Goal: Answer question/provide support: Share knowledge or assist other users

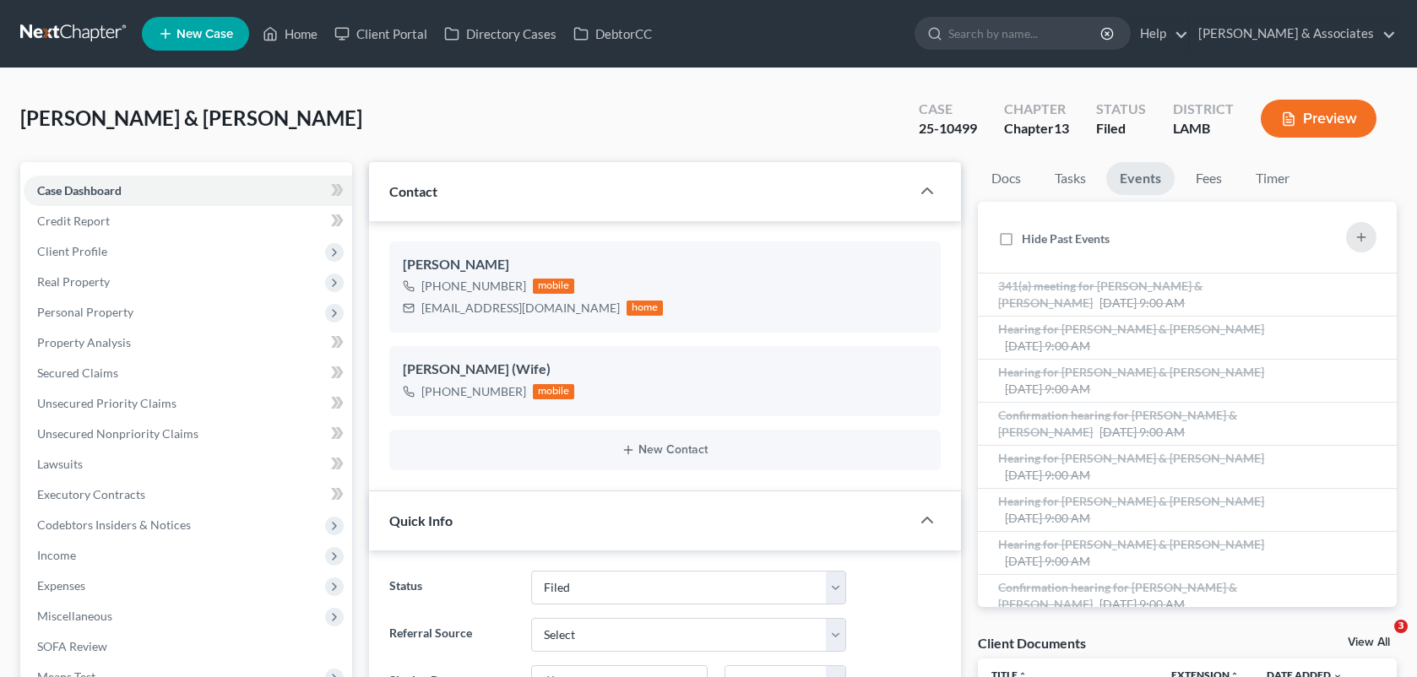
select select "8"
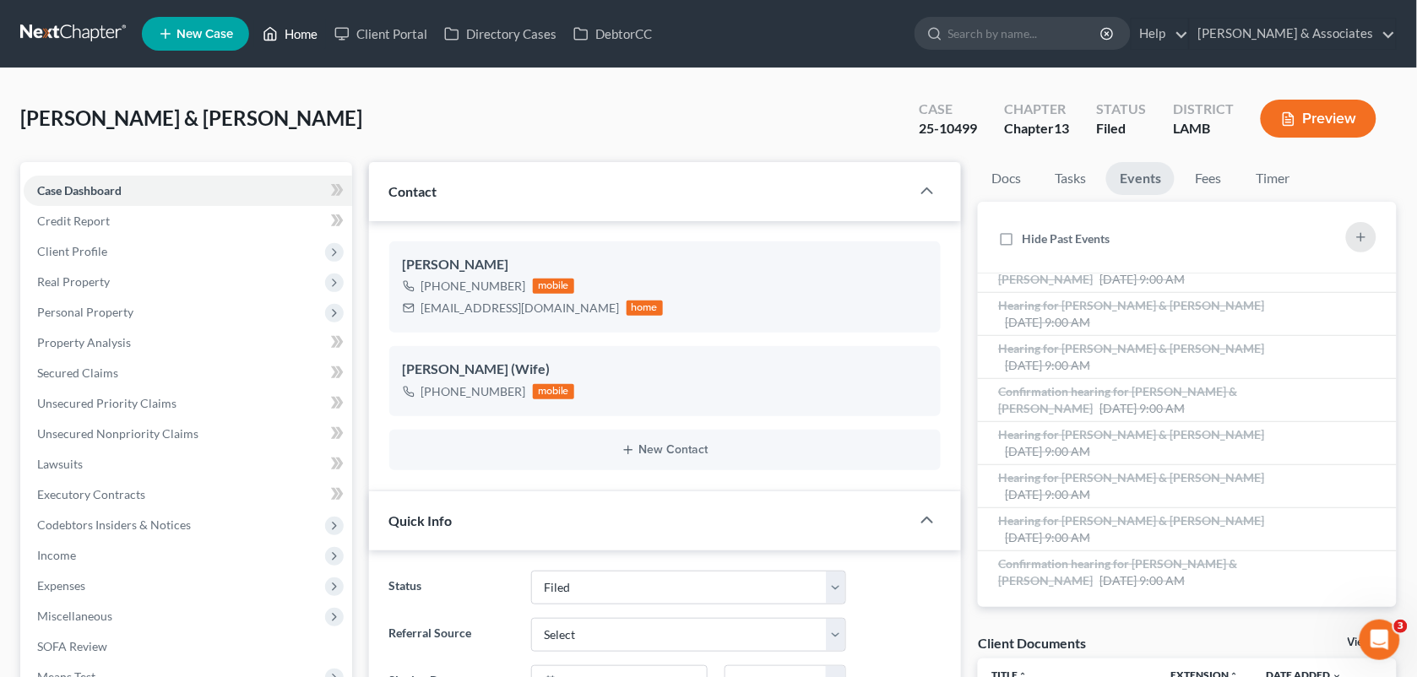
click at [305, 34] on link "Home" at bounding box center [290, 34] width 72 height 30
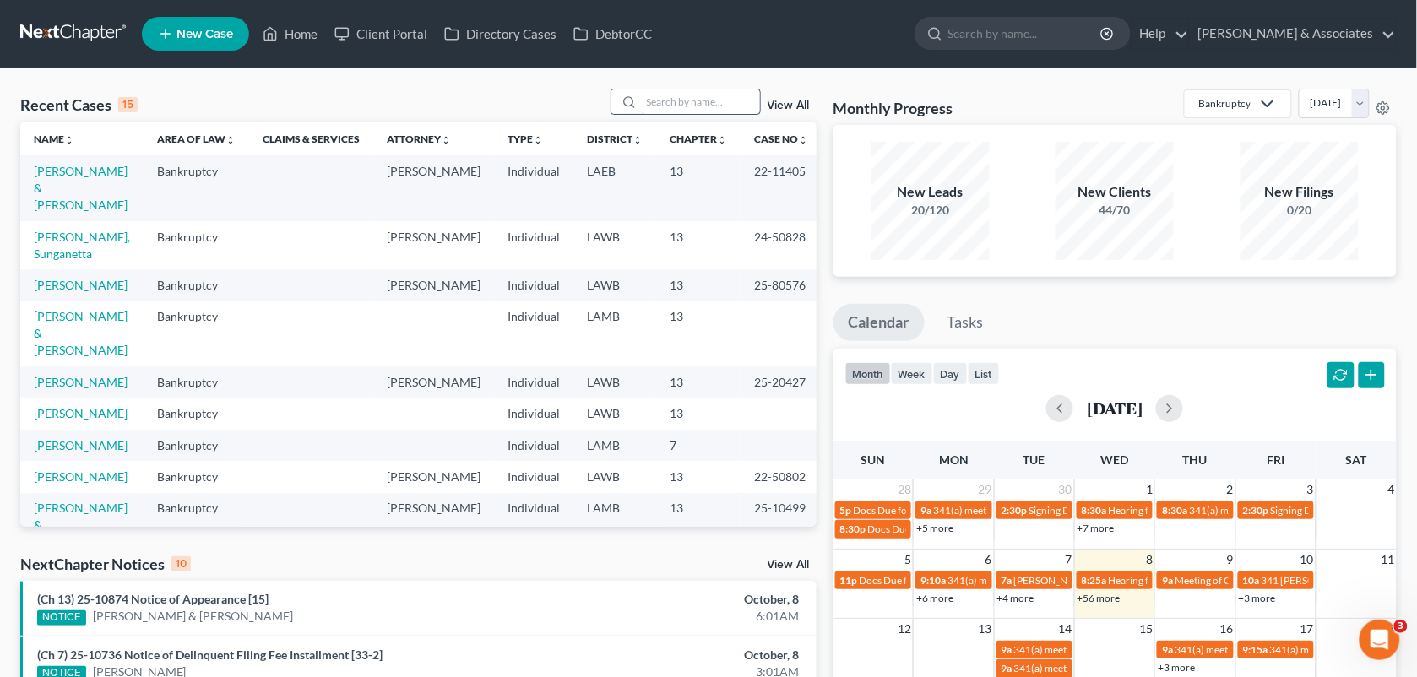
click at [660, 103] on input "search" at bounding box center [701, 102] width 118 height 24
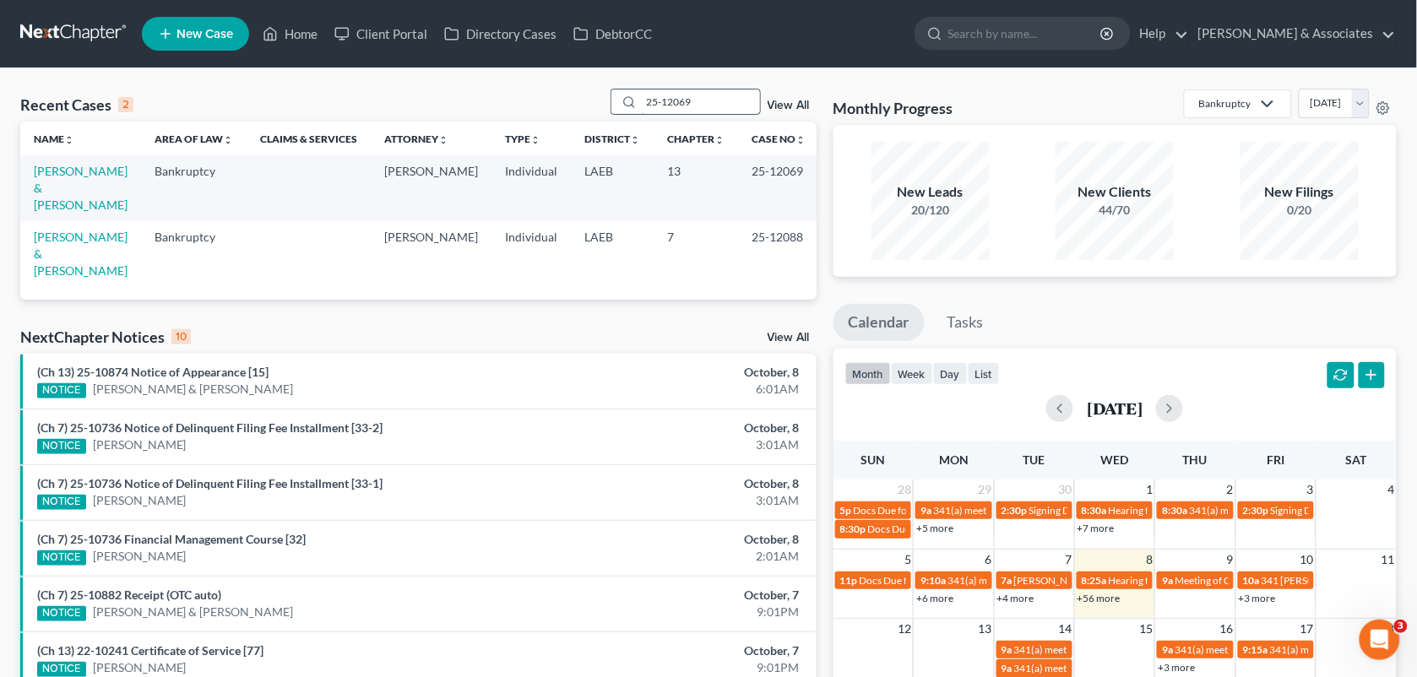
type input "25-12069"
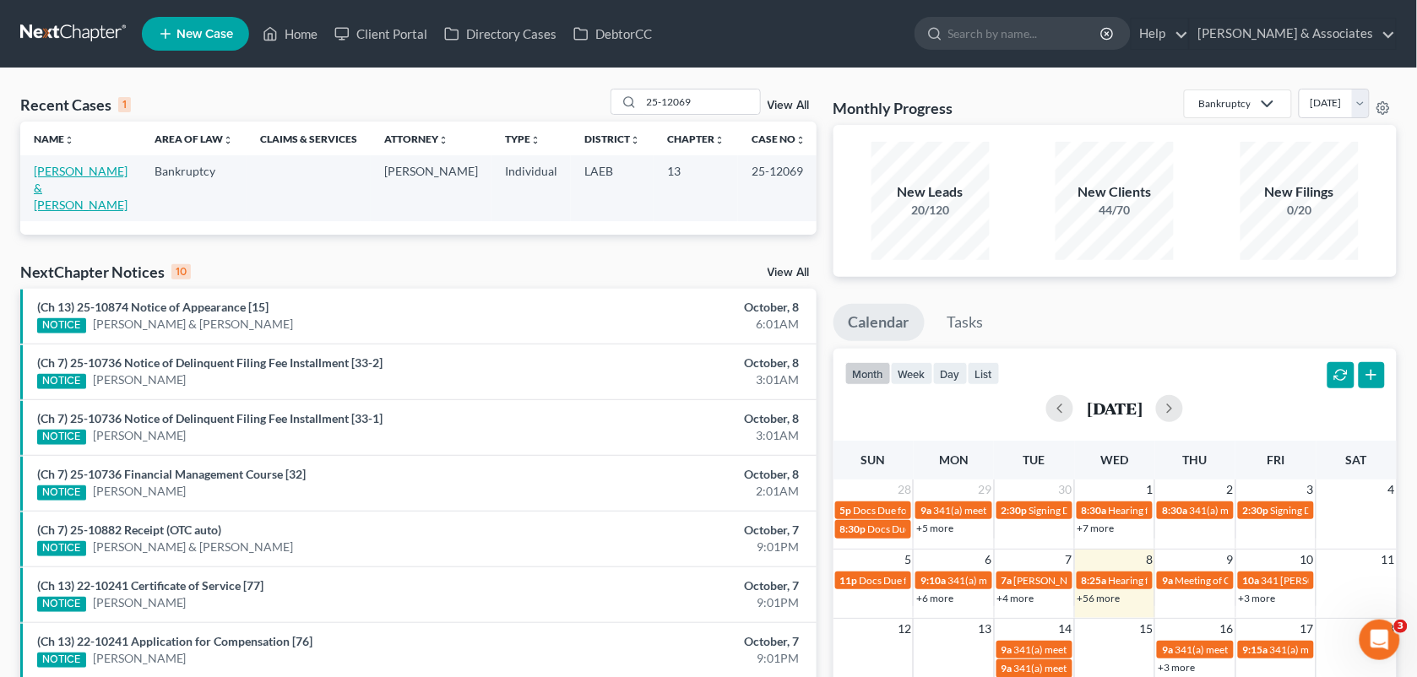
click at [57, 174] on link "[PERSON_NAME] & [PERSON_NAME]" at bounding box center [81, 188] width 94 height 48
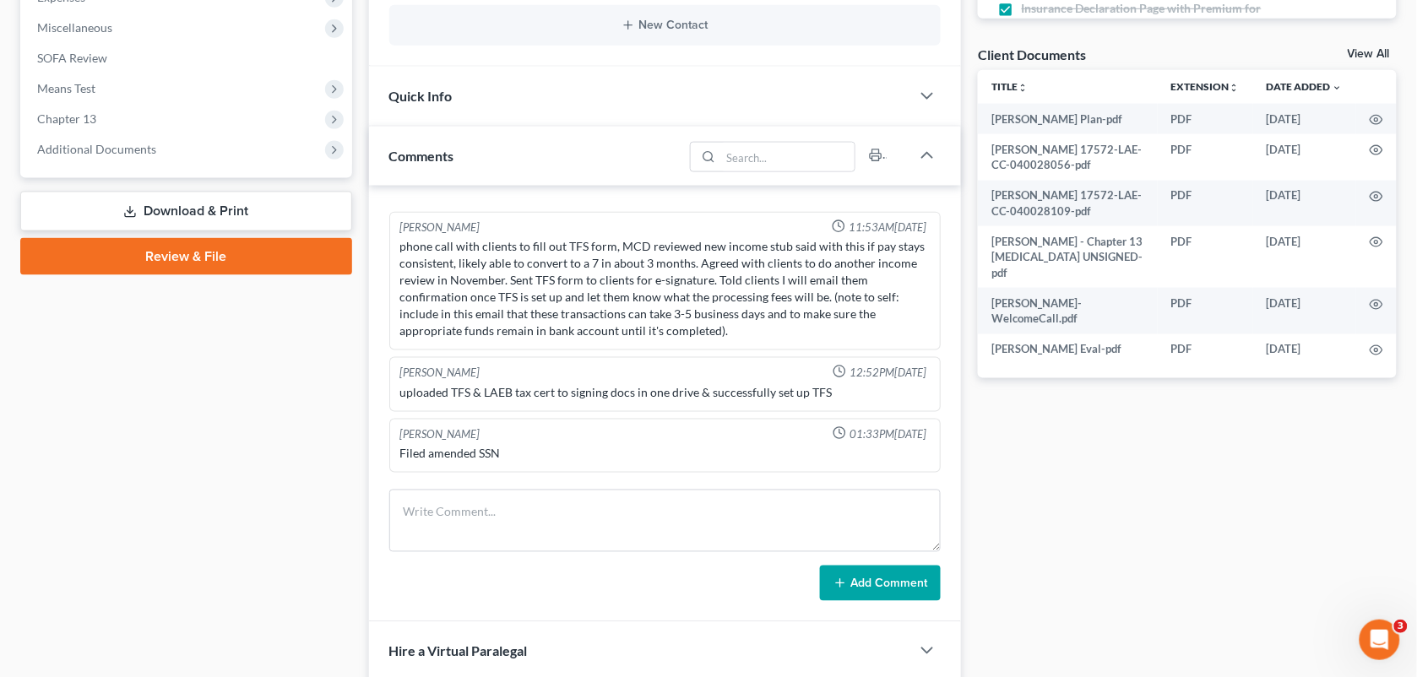
scroll to position [2915, 0]
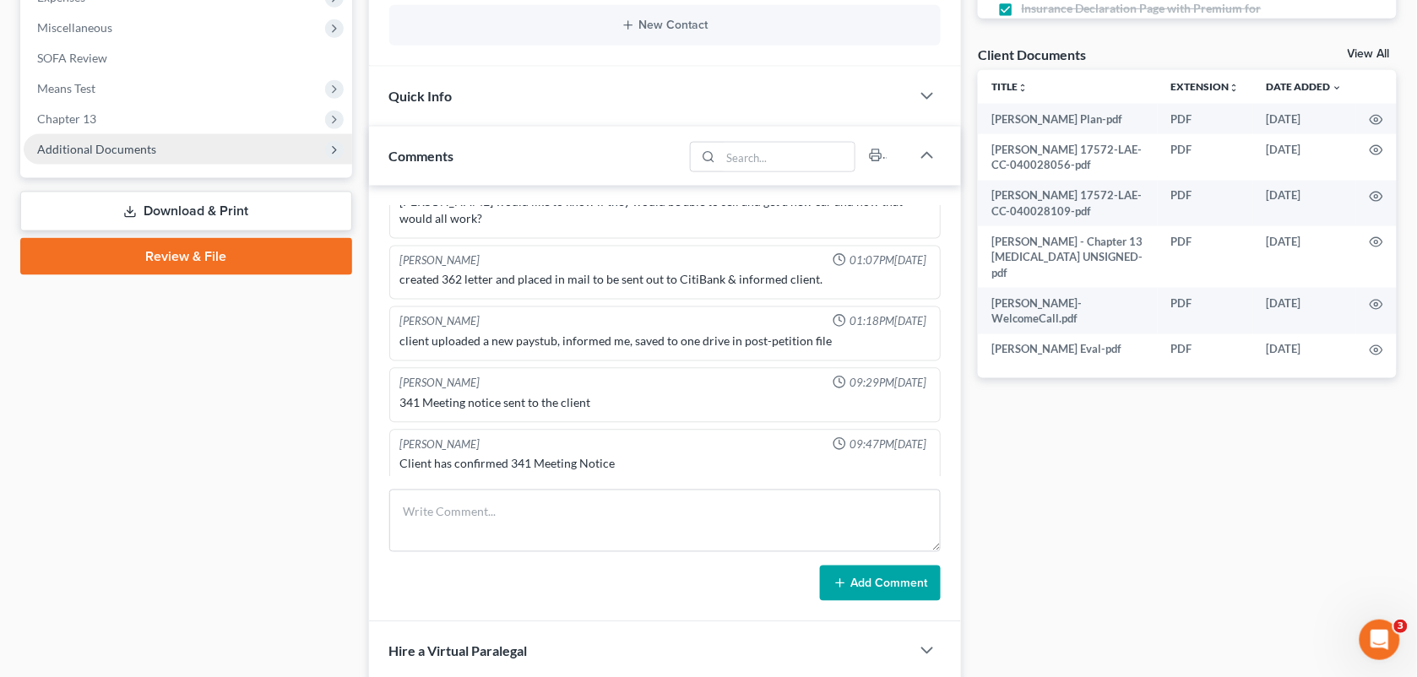
click at [171, 144] on span "Additional Documents" at bounding box center [188, 149] width 329 height 30
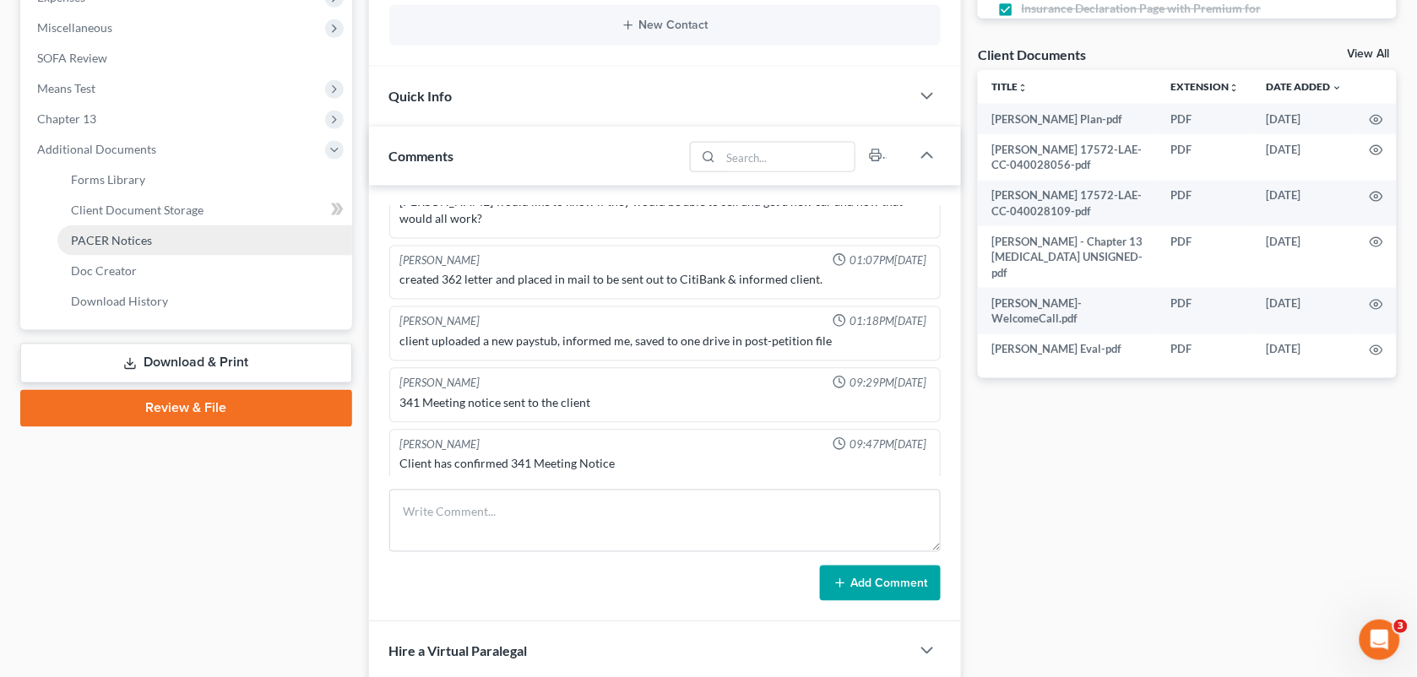
click at [145, 233] on span "PACER Notices" at bounding box center [111, 240] width 81 height 14
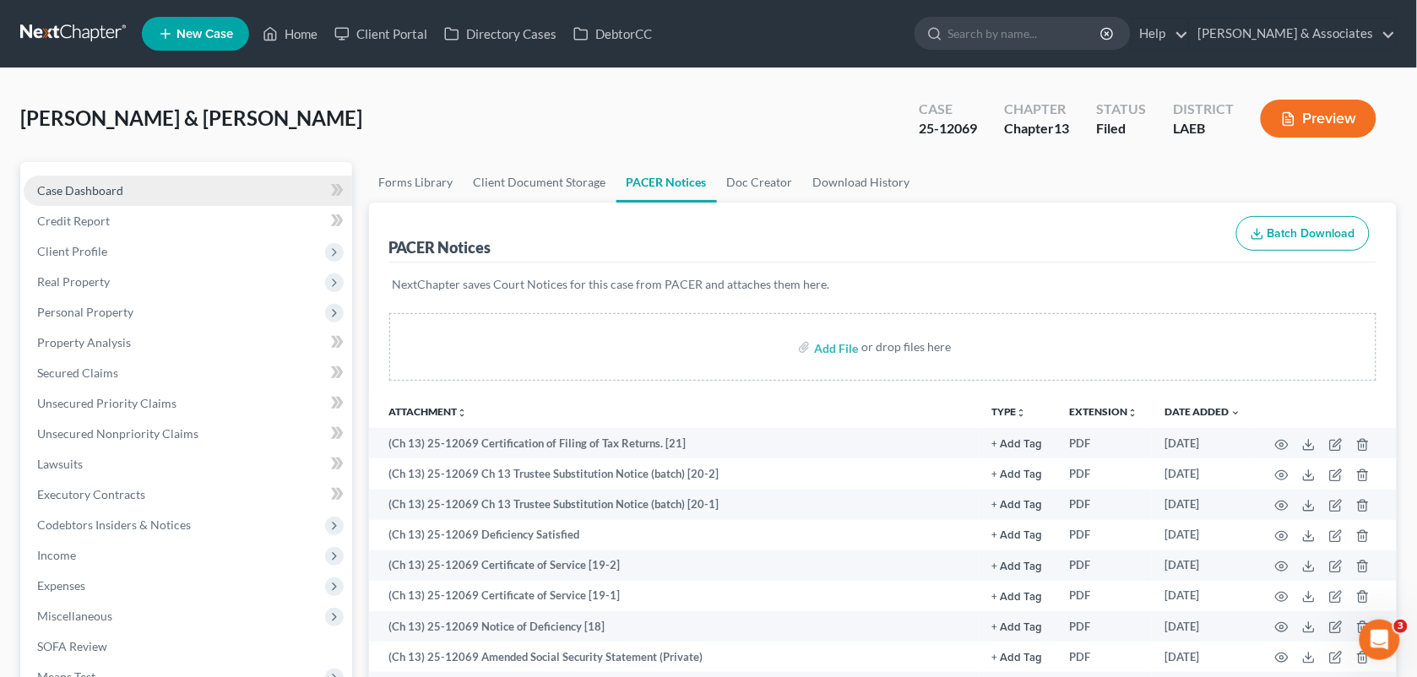
click at [128, 190] on link "Case Dashboard" at bounding box center [188, 191] width 329 height 30
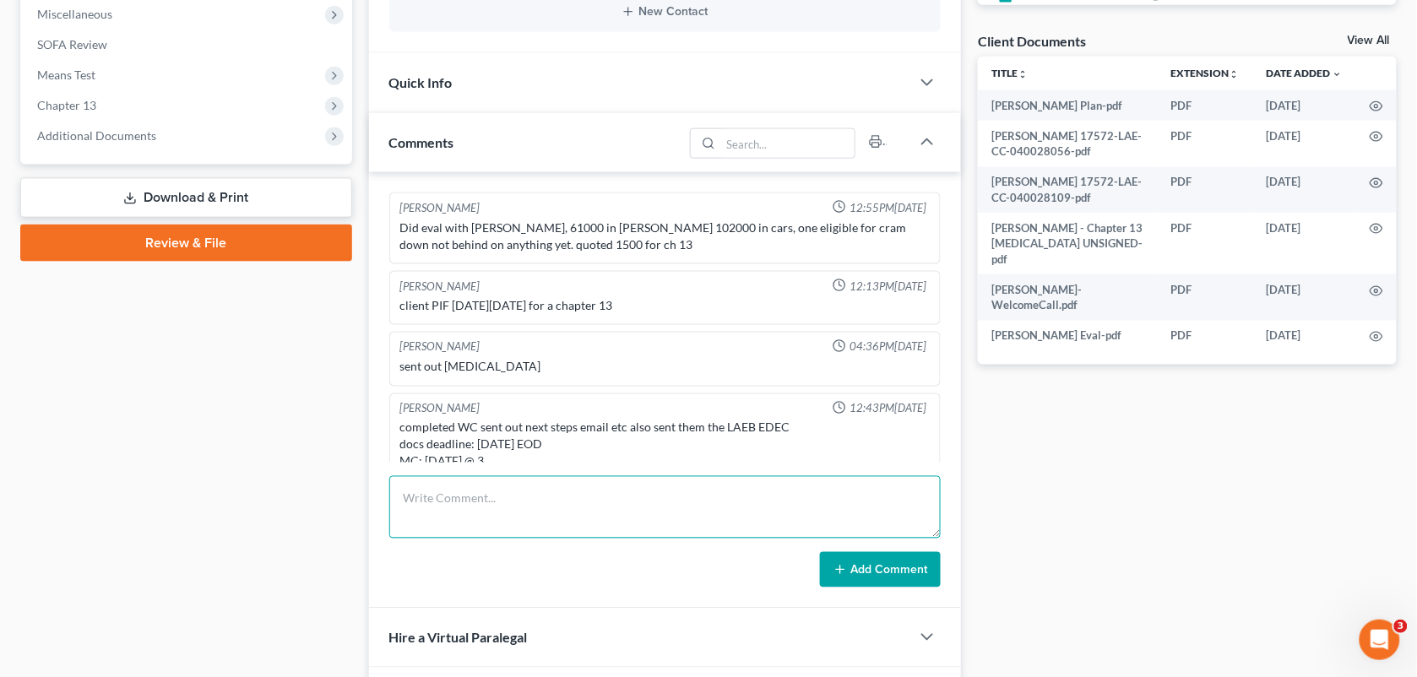
scroll to position [2915, 0]
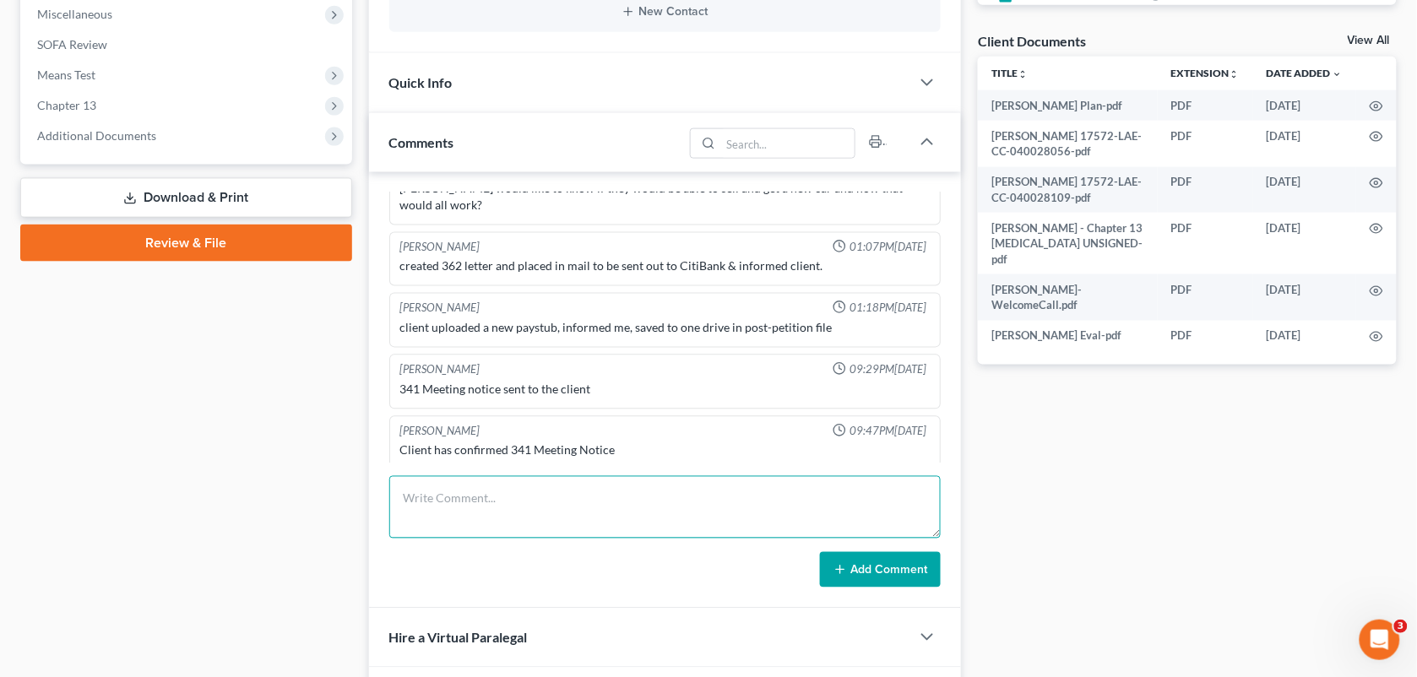
paste textarea "I have the payroll company of [PERSON_NAME] workplace on the line. She's got a …"
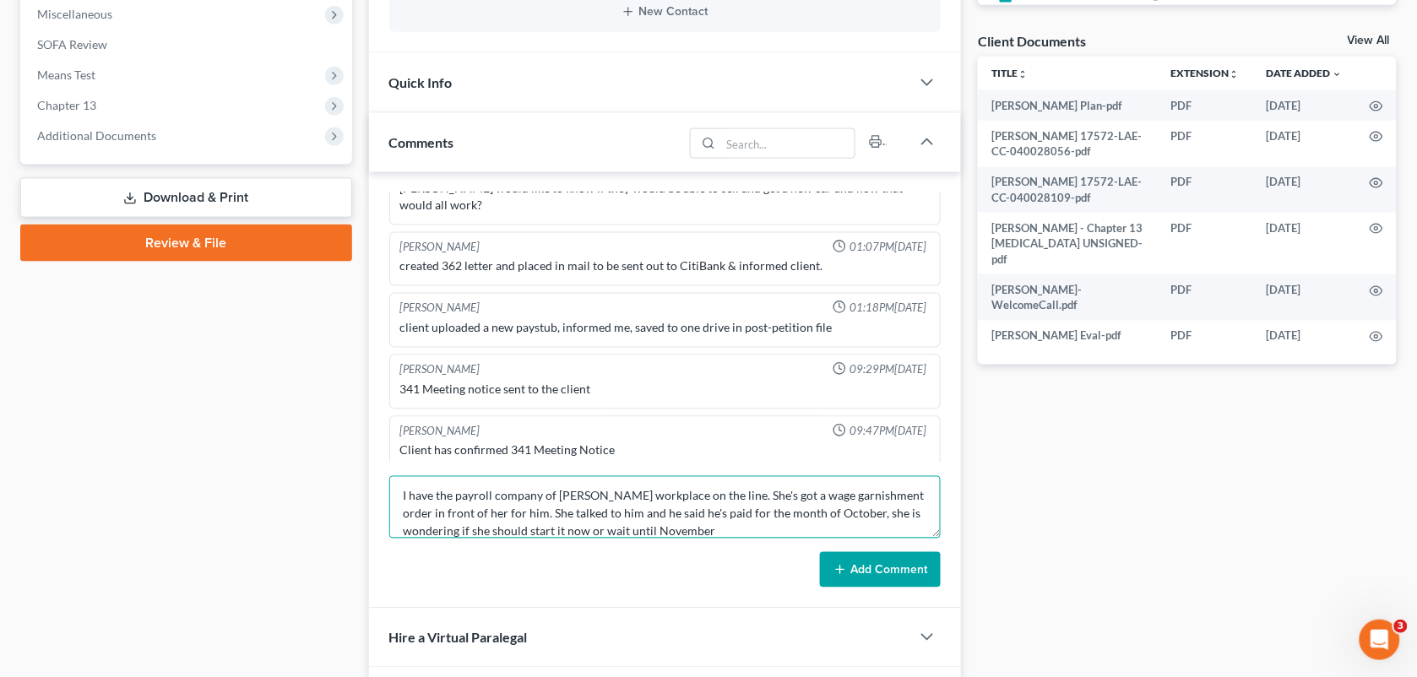
scroll to position [0, 0]
drag, startPoint x: 433, startPoint y: 496, endPoint x: 372, endPoint y: 490, distance: 61.9
click at [372, 490] on div "[PERSON_NAME] 12:55PM[DATE] Did eval with [PERSON_NAME], 61000 in [PERSON_NAME]…" at bounding box center [665, 390] width 593 height 437
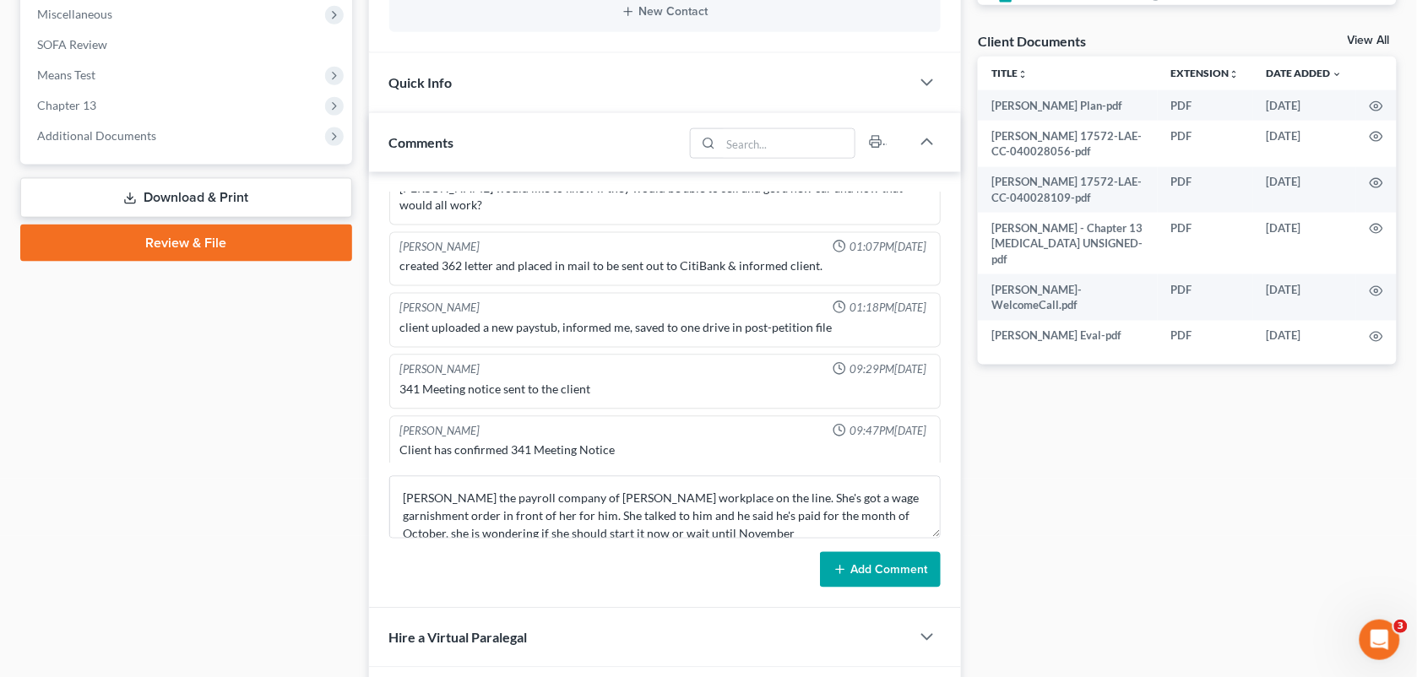
click at [1001, 414] on div "Docs Tasks Events Fees Timer 96% Completed Nothing here yet! Signed [MEDICAL_DA…" at bounding box center [1188, 203] width 436 height 1286
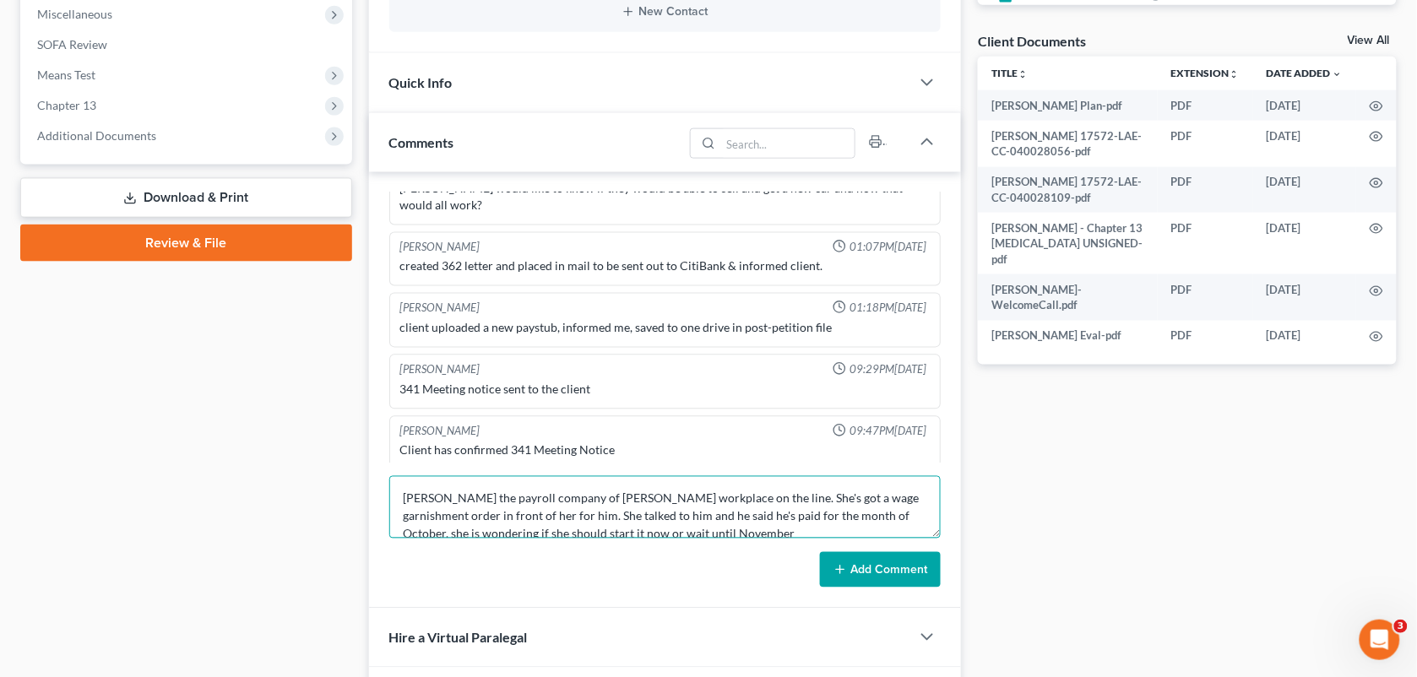
click at [711, 530] on textarea "[PERSON_NAME] the payroll company of [PERSON_NAME] workplace on the line. She's…" at bounding box center [665, 507] width 552 height 63
paste textarea "[PERSON_NAME], [PERSON_NAME] [PERSON_NAME] Payroll, [PHONE_NUMBER]"
type textarea "[PERSON_NAME] the payroll company of [PERSON_NAME] workplace on the line. She's…"
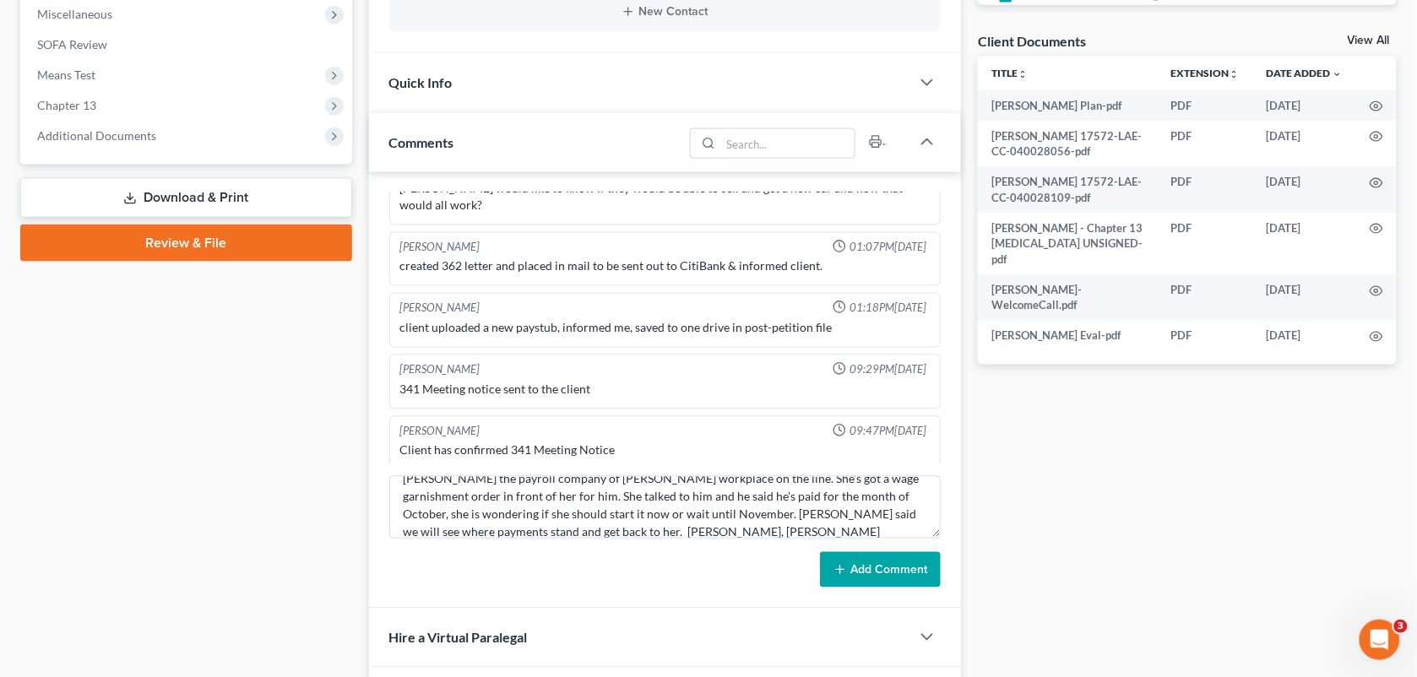
click at [877, 567] on button "Add Comment" at bounding box center [880, 569] width 121 height 35
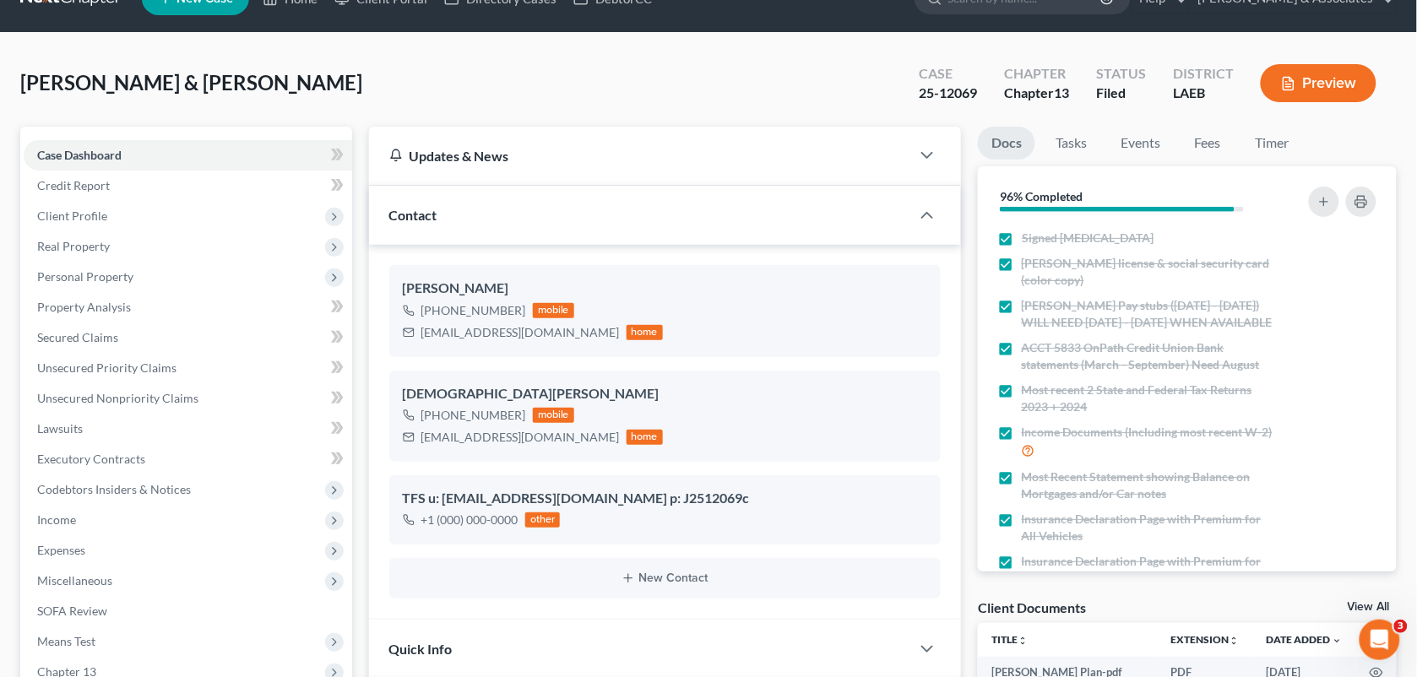
scroll to position [0, 0]
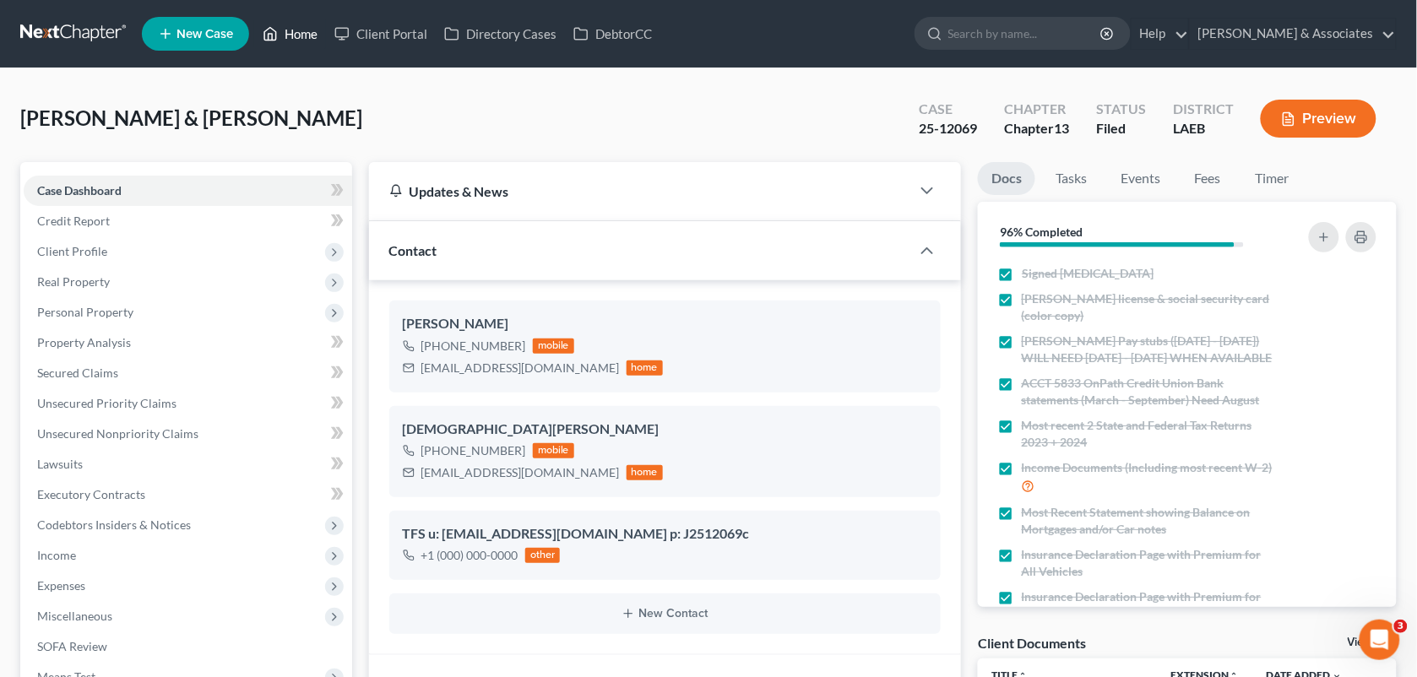
click at [281, 28] on link "Home" at bounding box center [290, 34] width 72 height 30
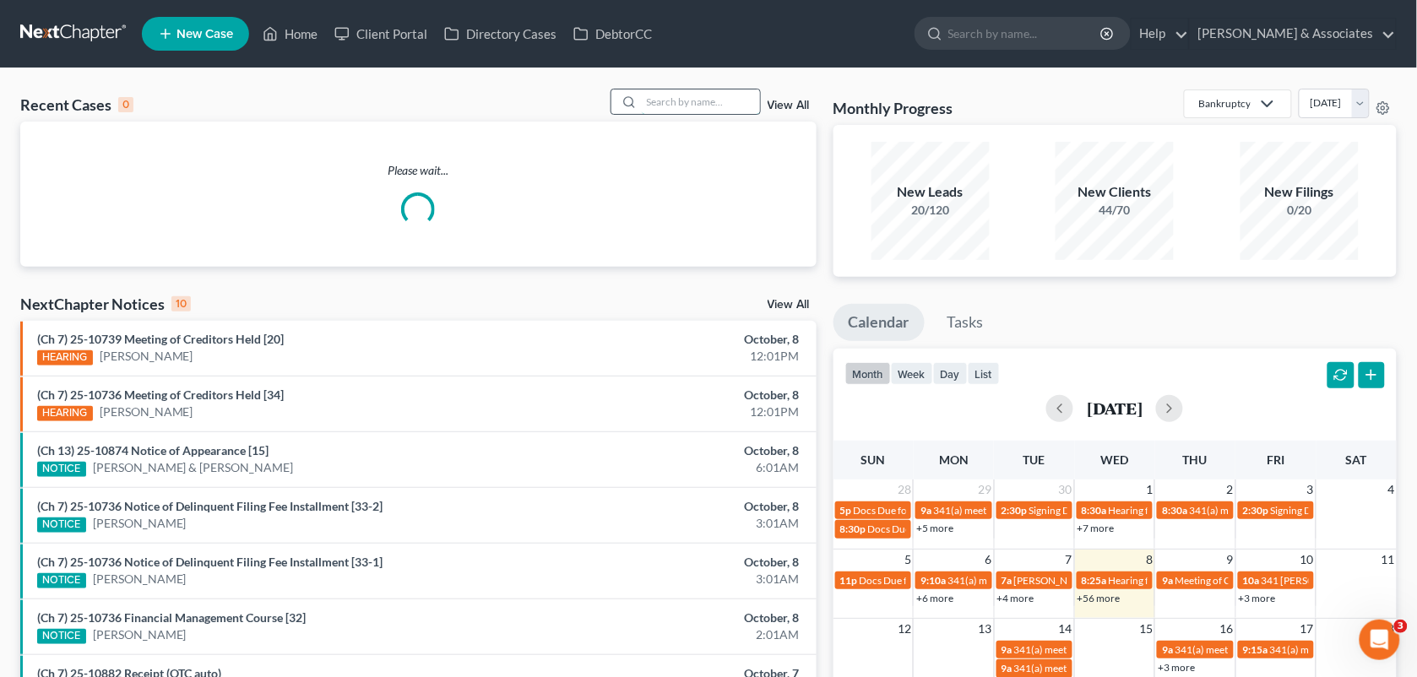
click at [677, 103] on input "search" at bounding box center [701, 102] width 118 height 24
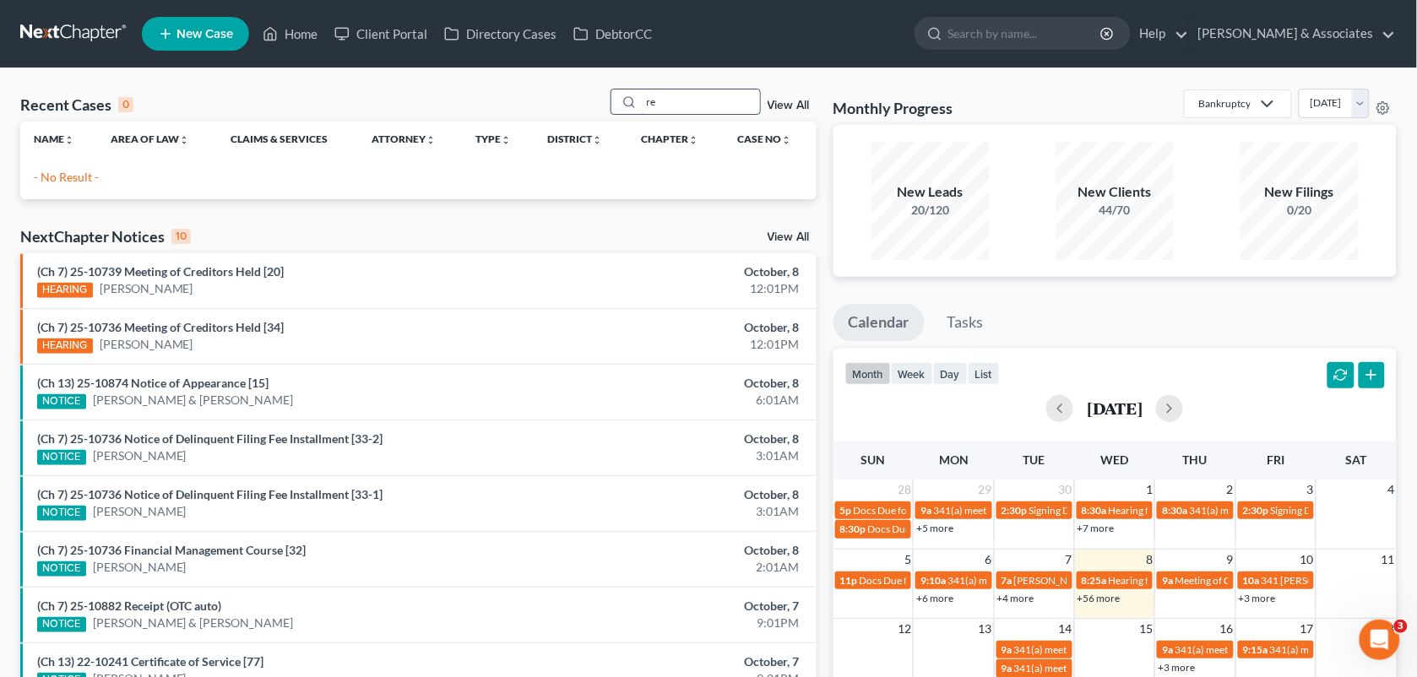
type input "r"
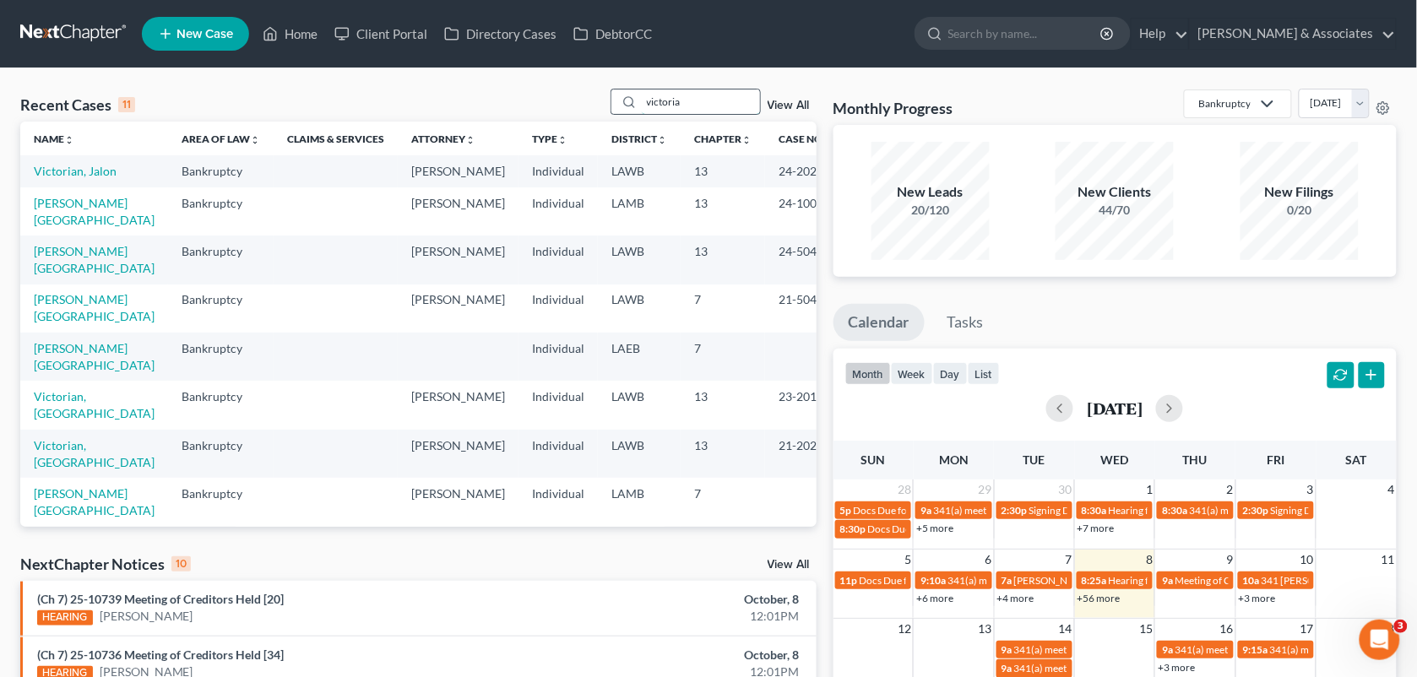
type input "victoria"
click at [56, 227] on link "[PERSON_NAME][GEOGRAPHIC_DATA]" at bounding box center [94, 211] width 121 height 31
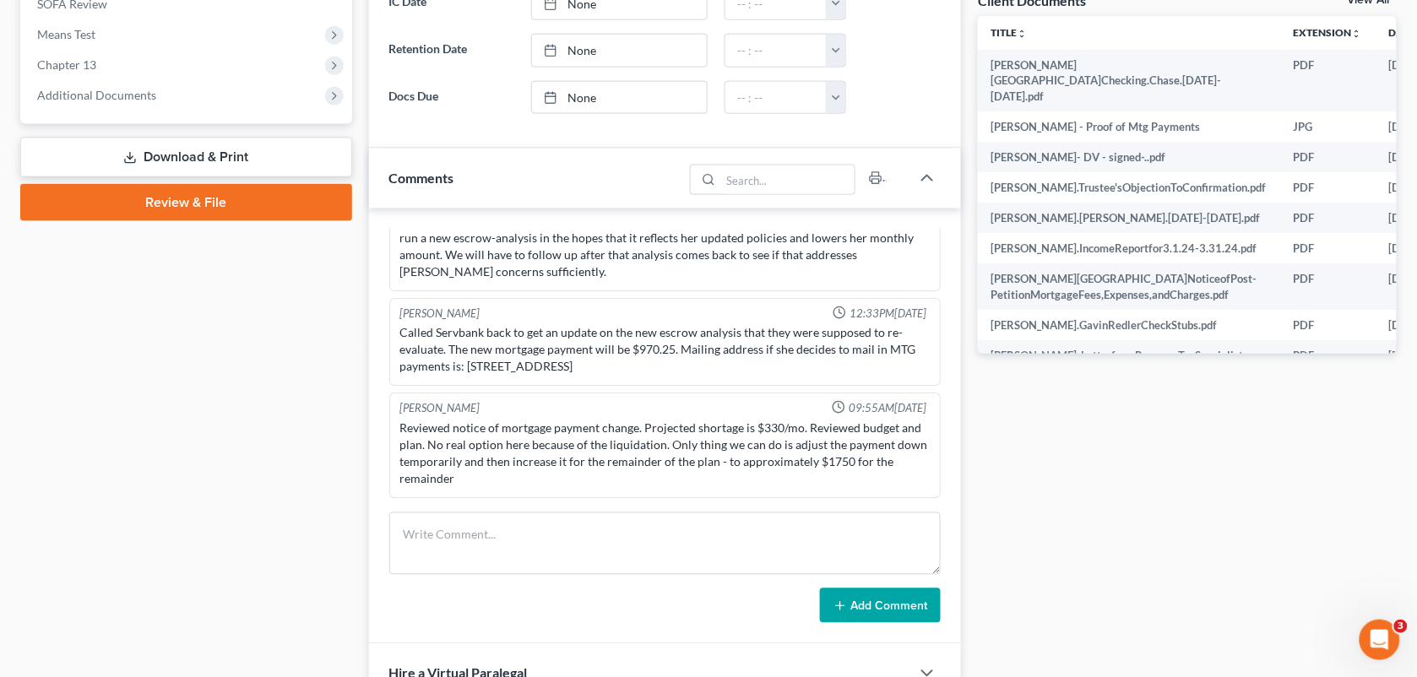
scroll to position [646, 0]
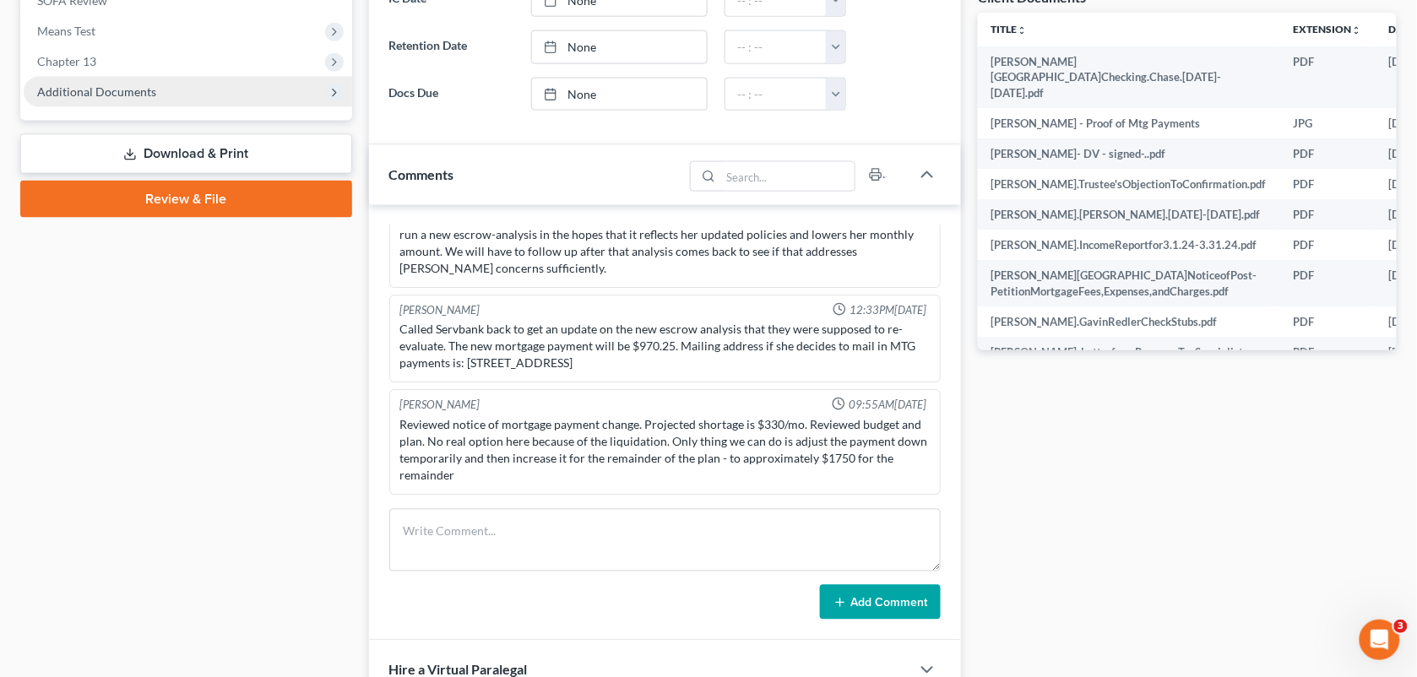
click at [160, 90] on span "Additional Documents" at bounding box center [188, 92] width 329 height 30
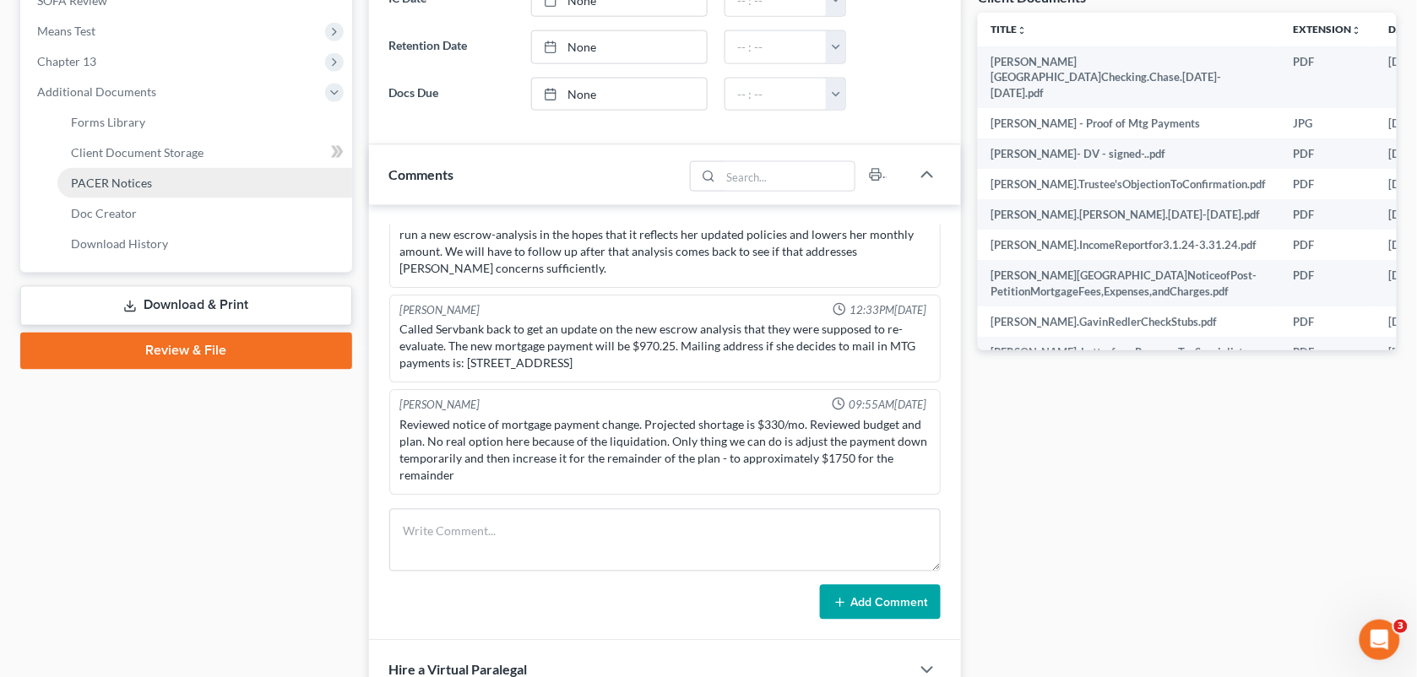
click at [145, 188] on link "PACER Notices" at bounding box center [204, 183] width 295 height 30
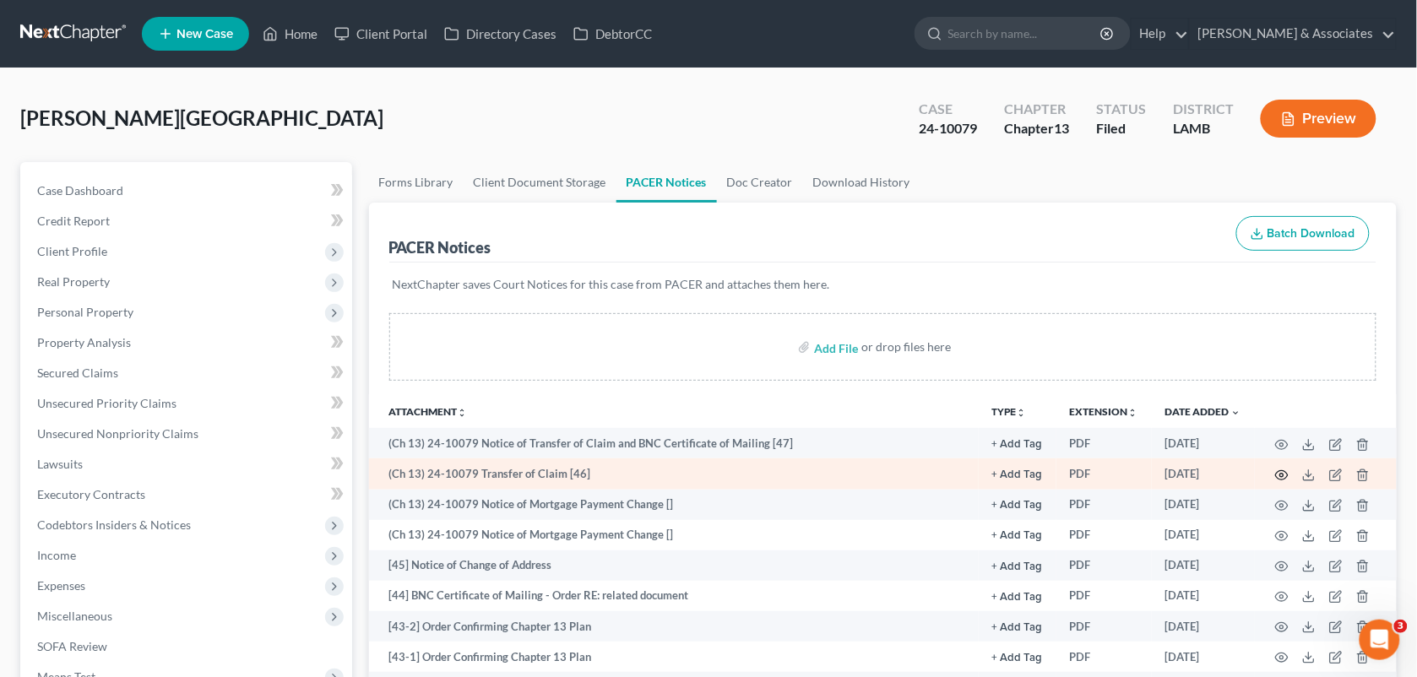
click at [1276, 470] on icon "button" at bounding box center [1282, 476] width 14 height 14
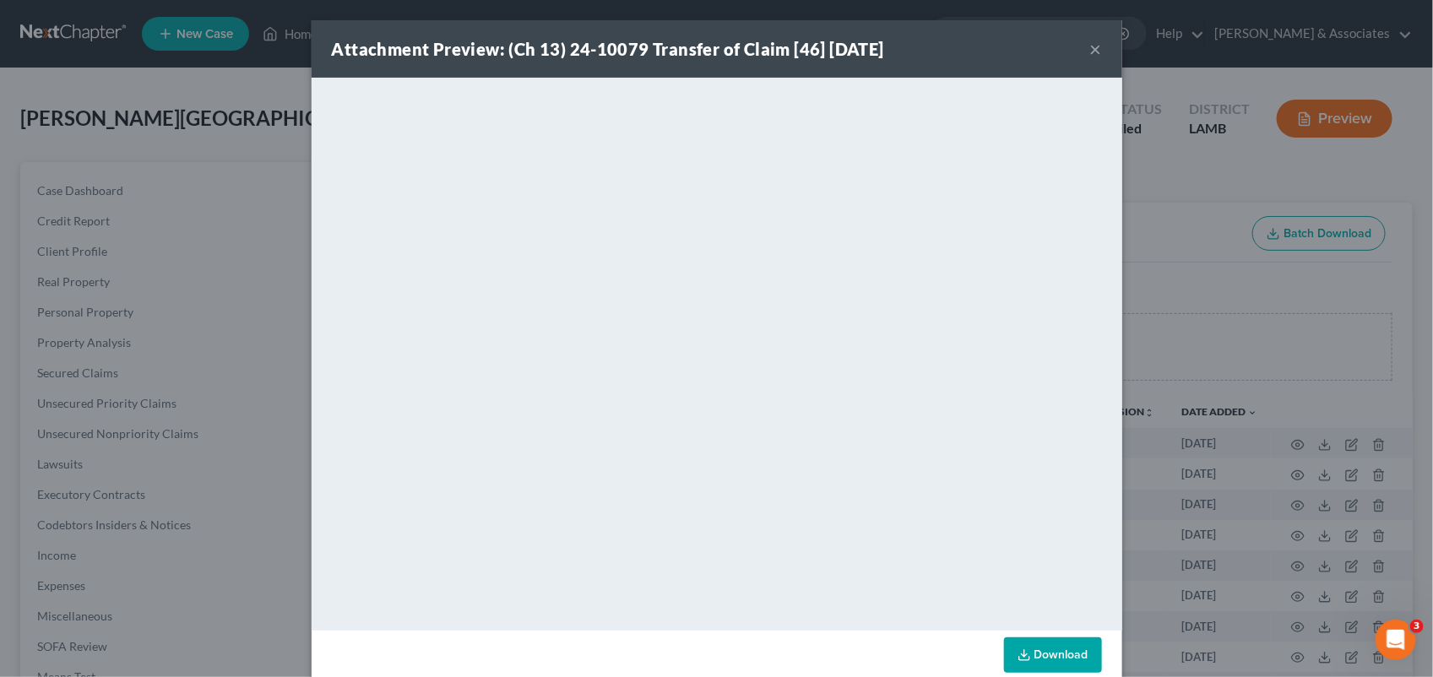
click at [1090, 44] on button "×" at bounding box center [1096, 49] width 12 height 20
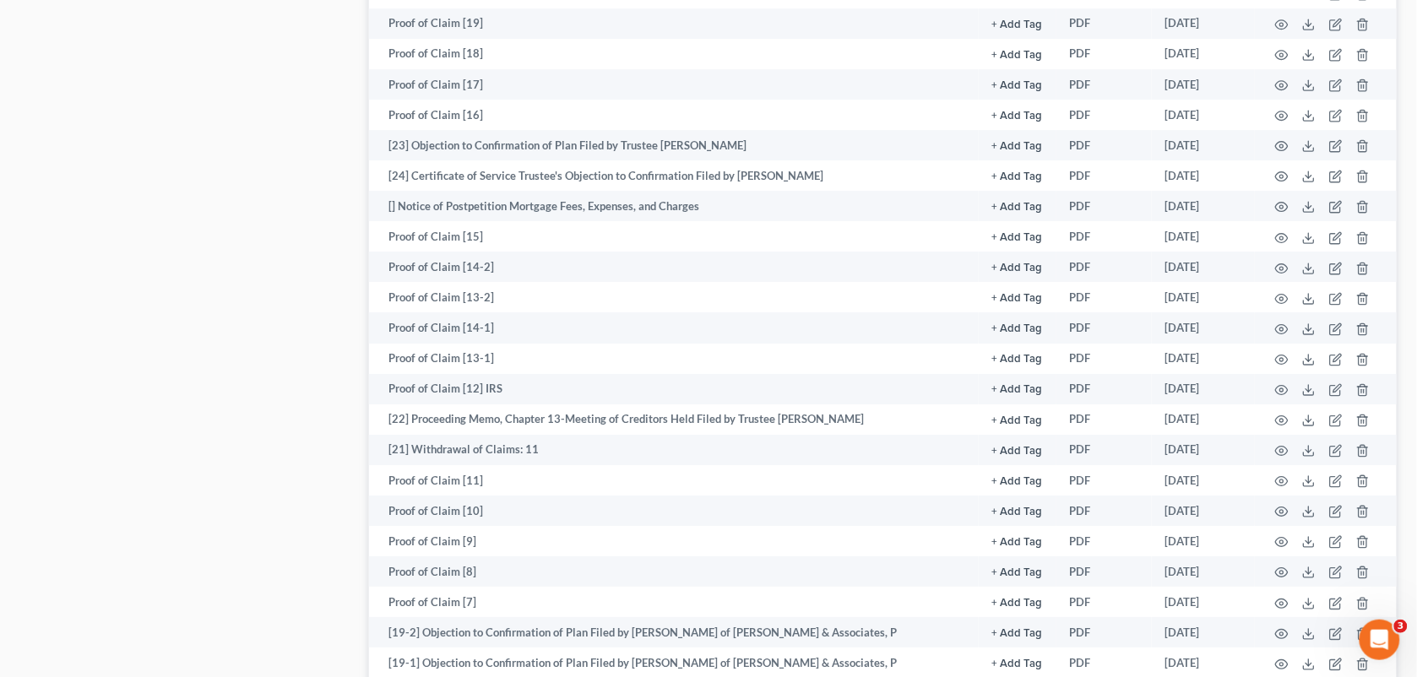
scroll to position [2251, 0]
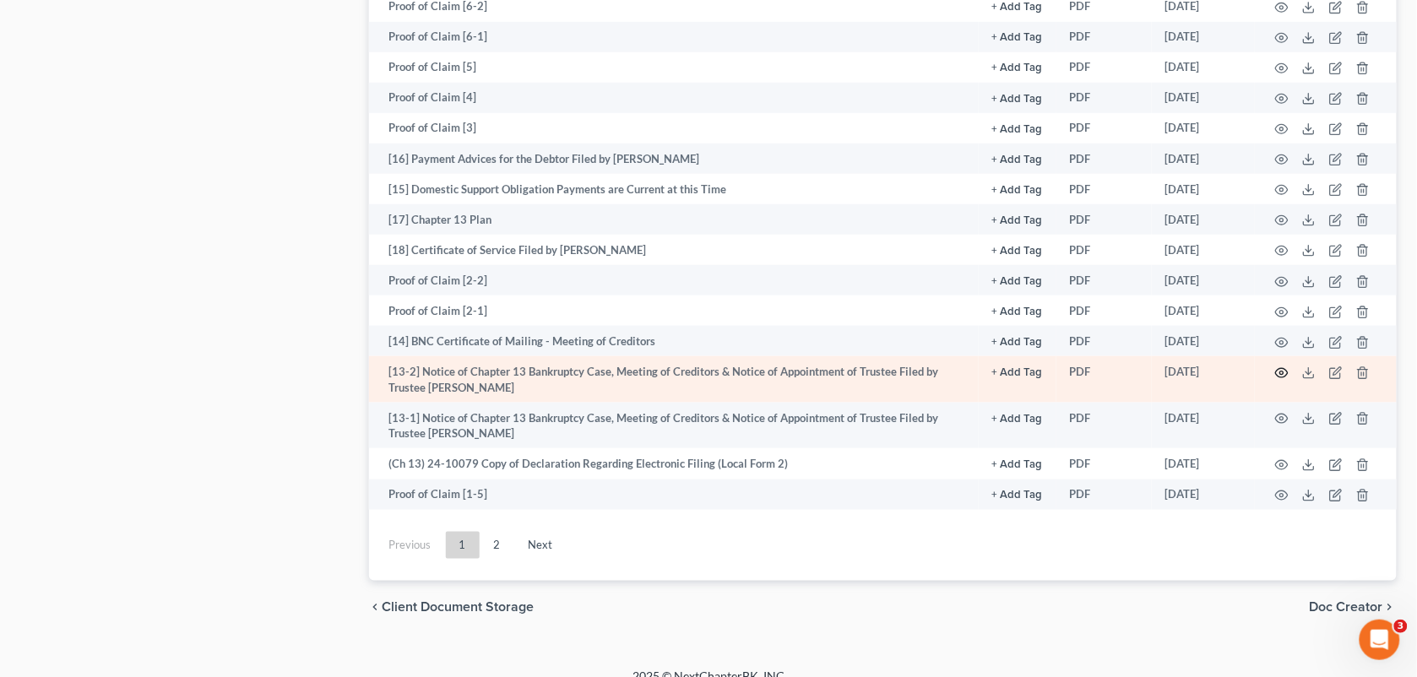
click at [1281, 367] on icon "button" at bounding box center [1282, 374] width 14 height 14
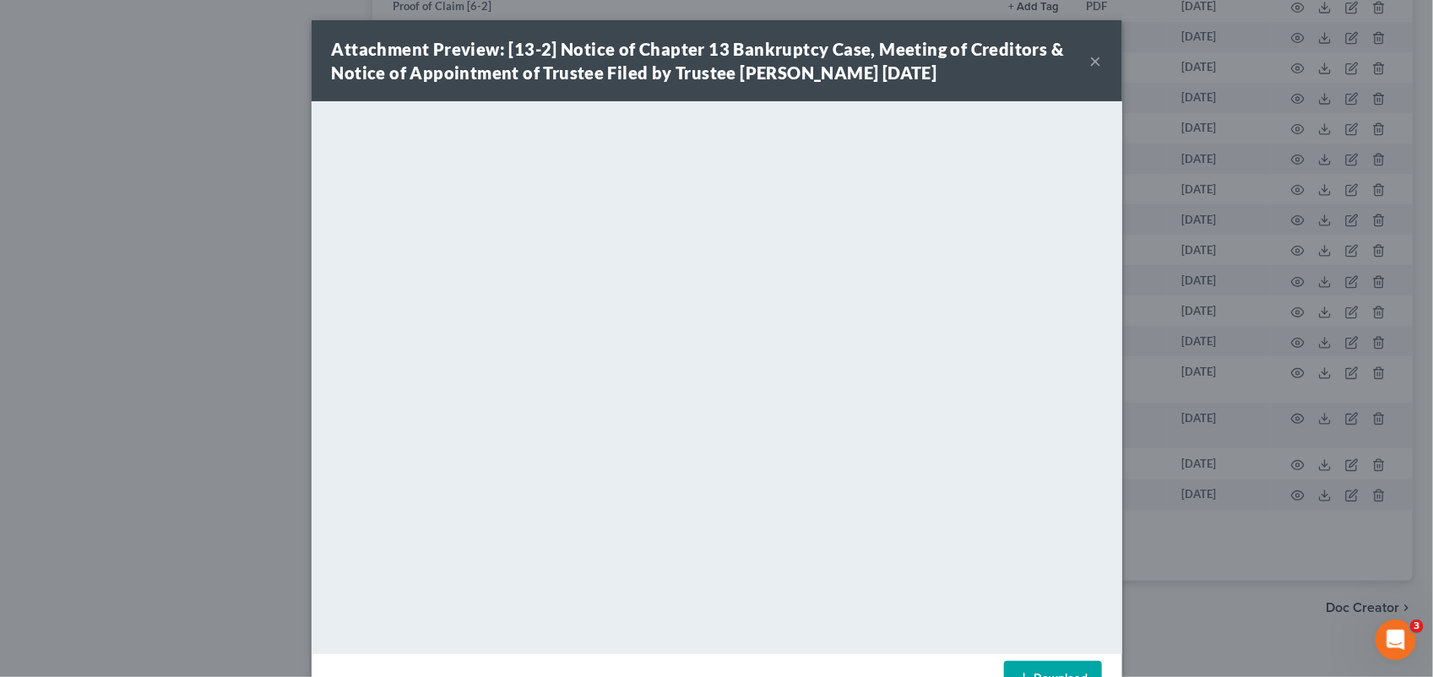
click at [1090, 63] on button "×" at bounding box center [1096, 61] width 12 height 20
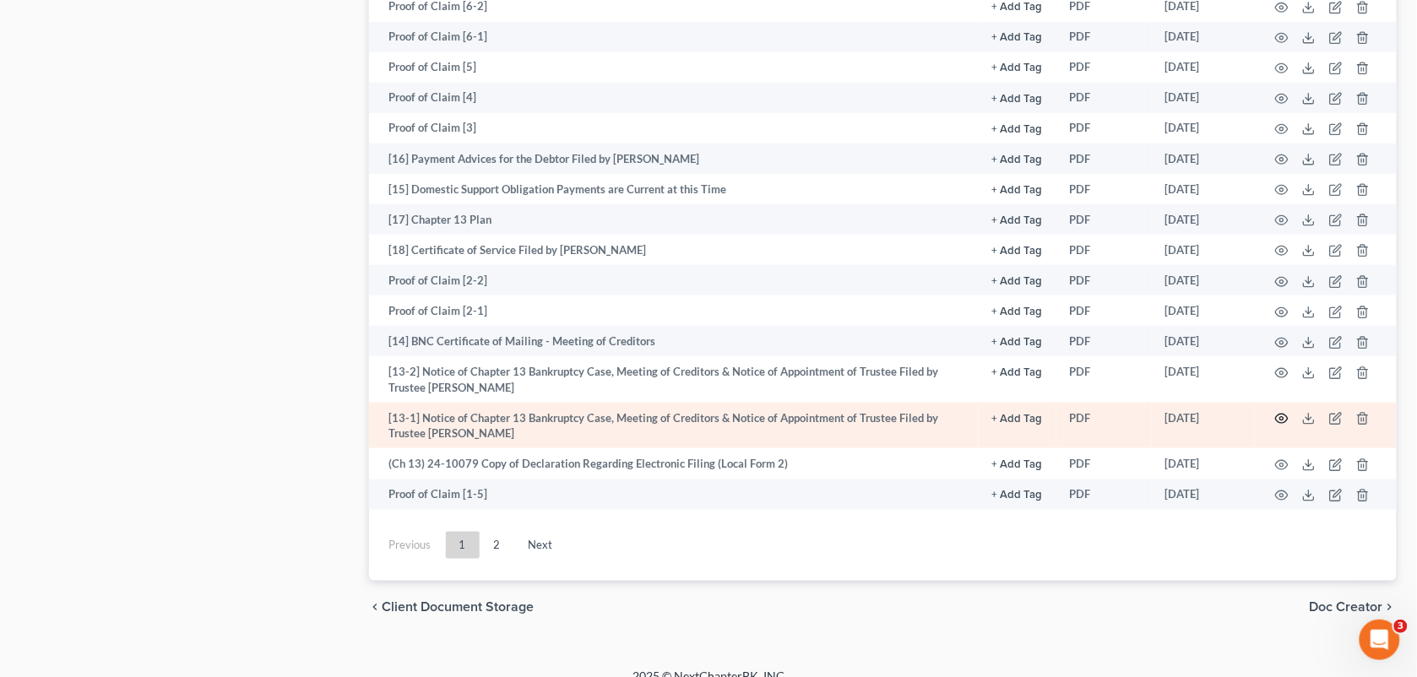
click at [1284, 417] on circle "button" at bounding box center [1282, 418] width 3 height 3
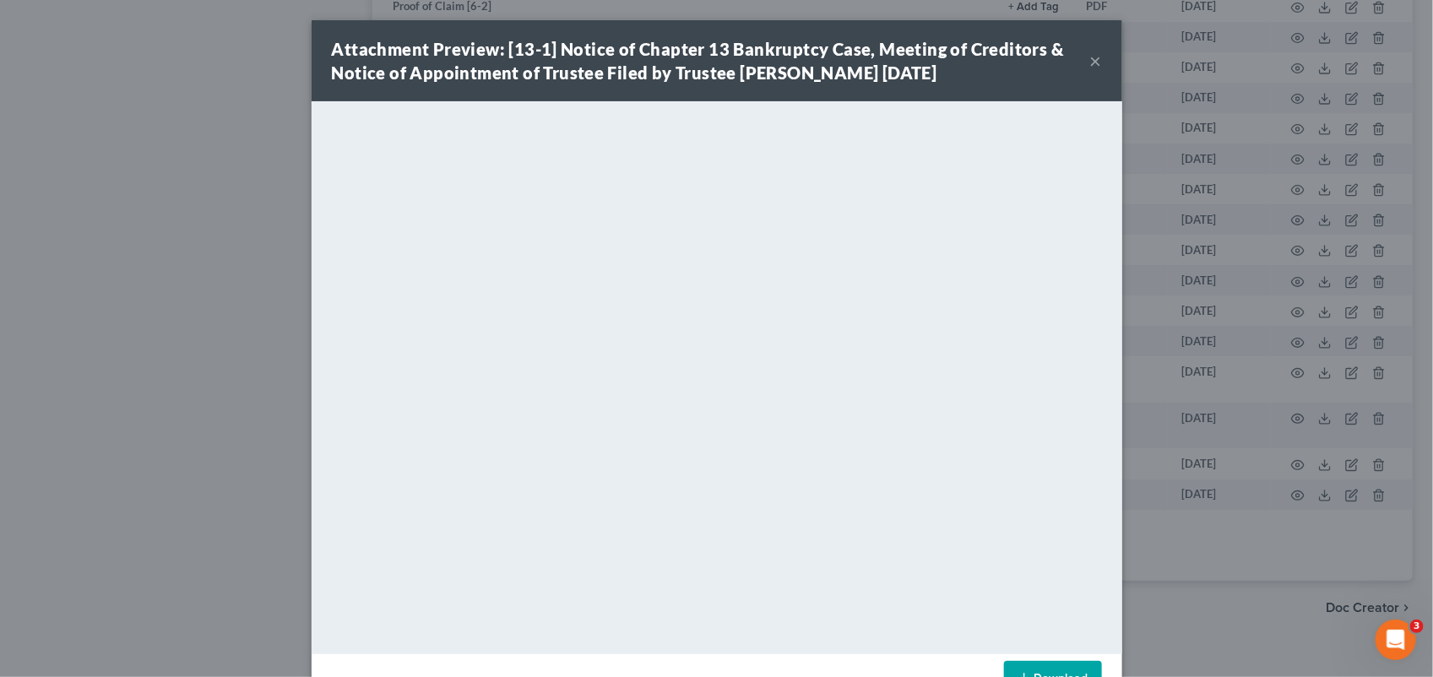
click at [1090, 61] on button "×" at bounding box center [1096, 61] width 12 height 20
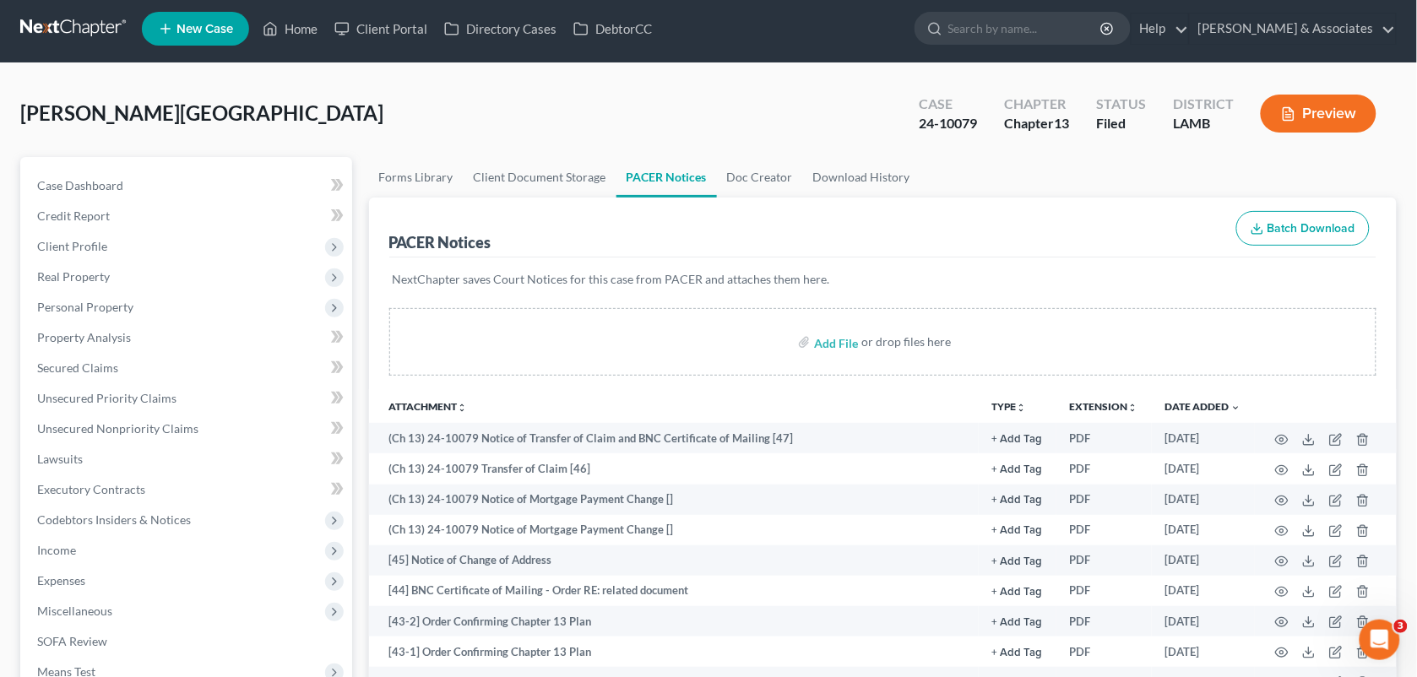
scroll to position [0, 0]
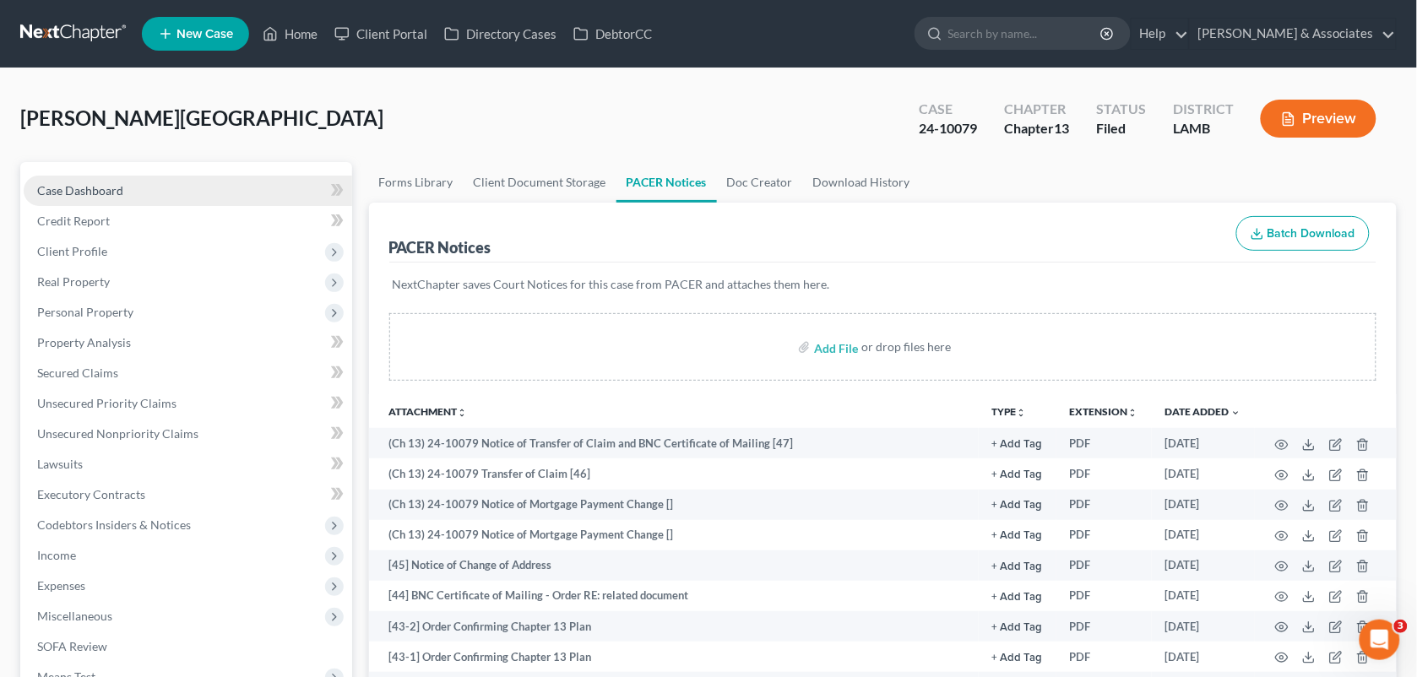
click at [133, 182] on link "Case Dashboard" at bounding box center [188, 191] width 329 height 30
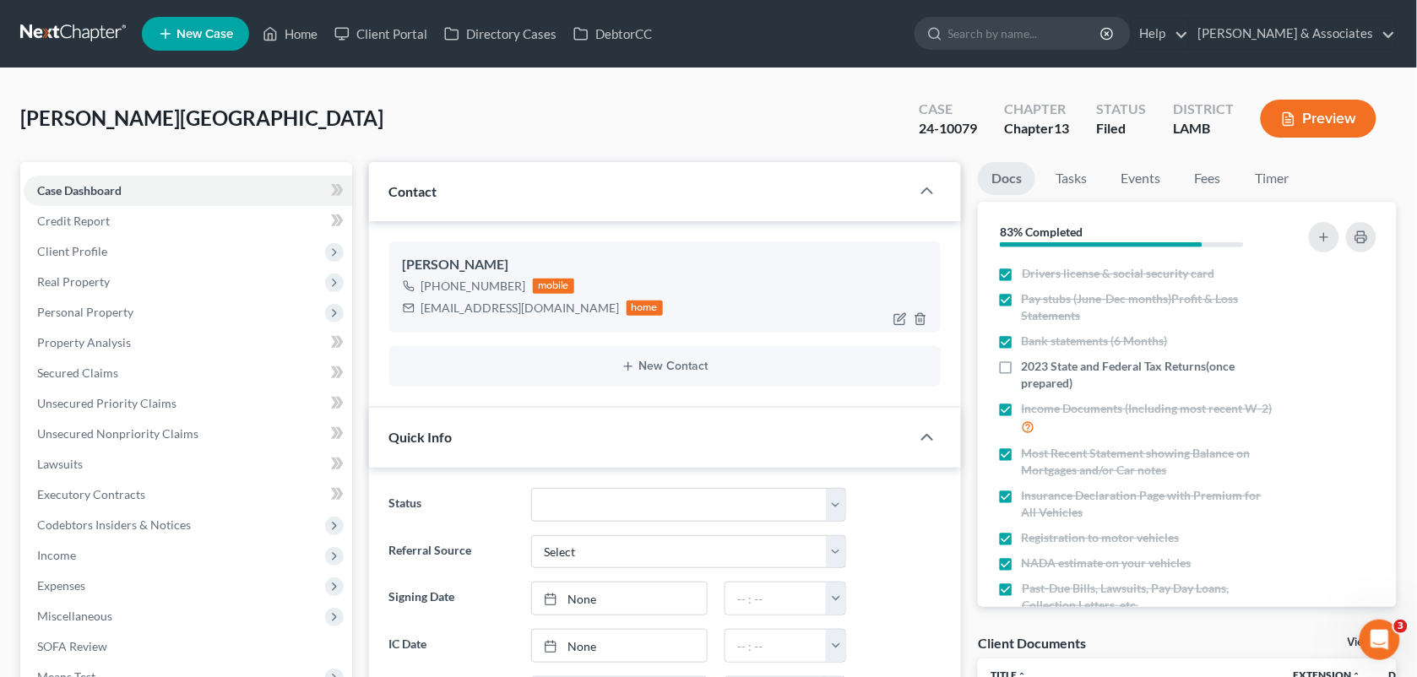
scroll to position [1471, 0]
drag, startPoint x: 526, startPoint y: 289, endPoint x: 436, endPoint y: 288, distance: 90.4
click at [436, 288] on div "[PHONE_NUMBER] mobile" at bounding box center [533, 286] width 261 height 22
copy div "[PHONE_NUMBER]"
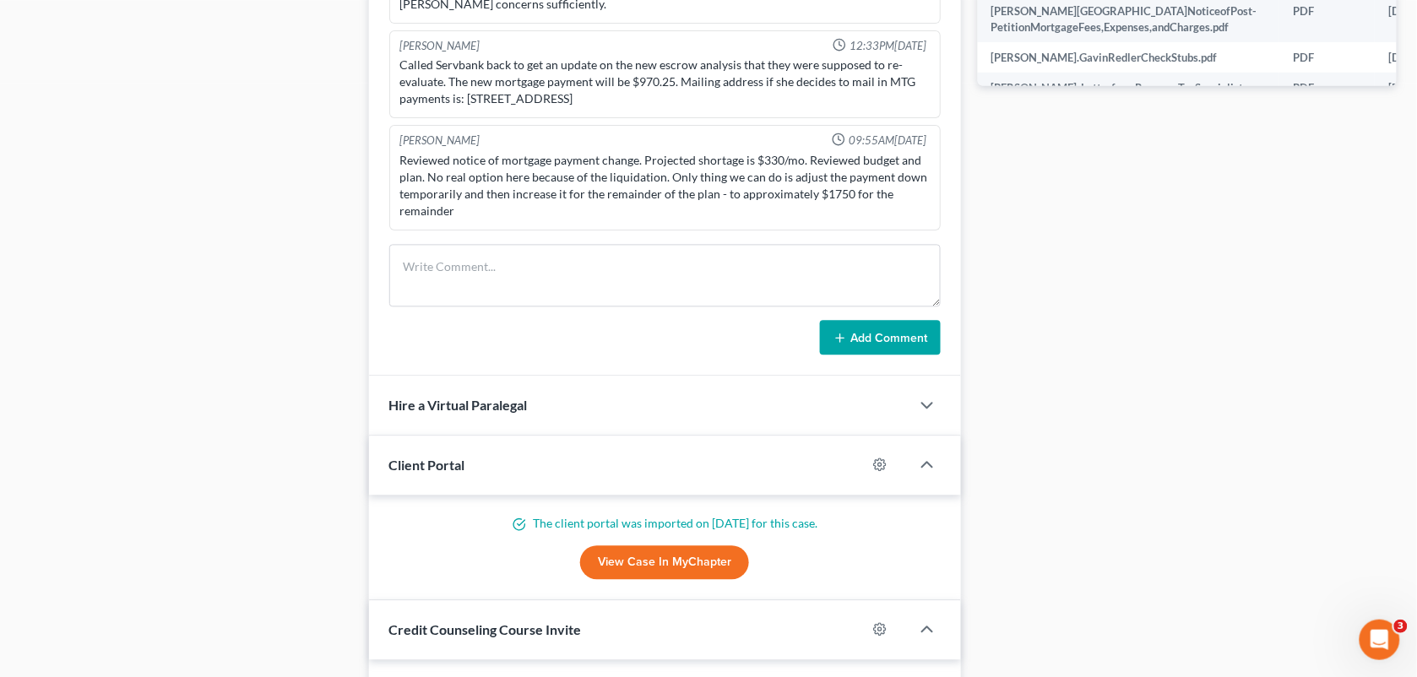
scroll to position [1092, 0]
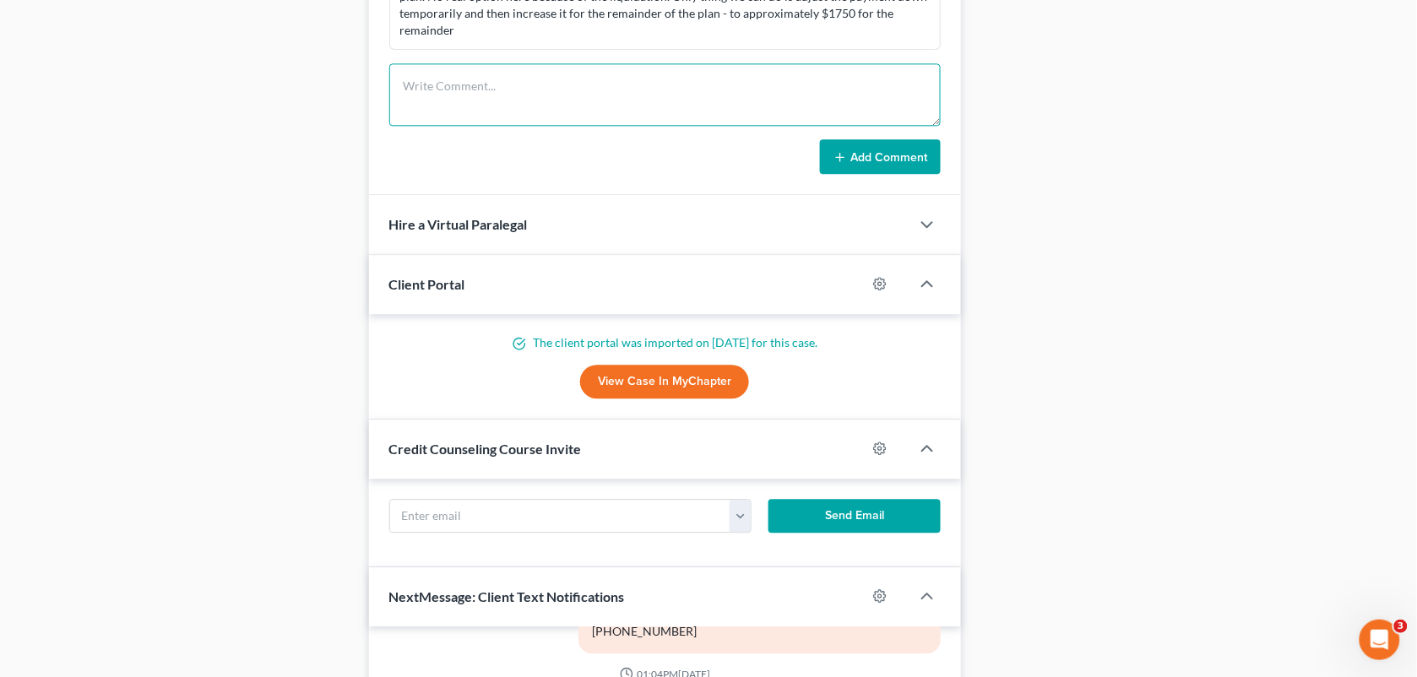
click at [613, 66] on textarea at bounding box center [665, 94] width 552 height 63
click at [522, 112] on textarea "[PERSON_NAME] had some questions regarding her case. Calling to see what those …" at bounding box center [665, 94] width 552 height 63
click at [880, 86] on textarea "[PERSON_NAME] had some questions regarding her case. Calling to see what those …" at bounding box center [665, 94] width 552 height 63
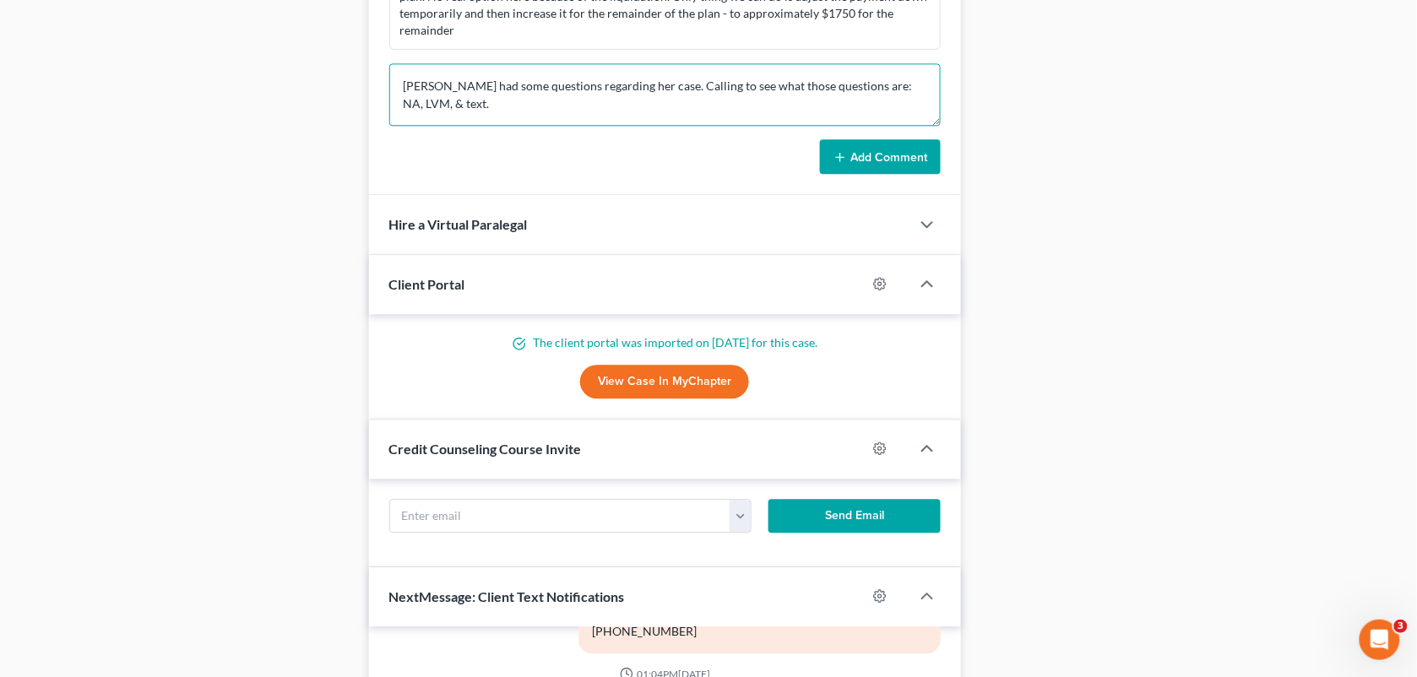
type textarea "[PERSON_NAME] had some questions regarding her case. Calling to see what those …"
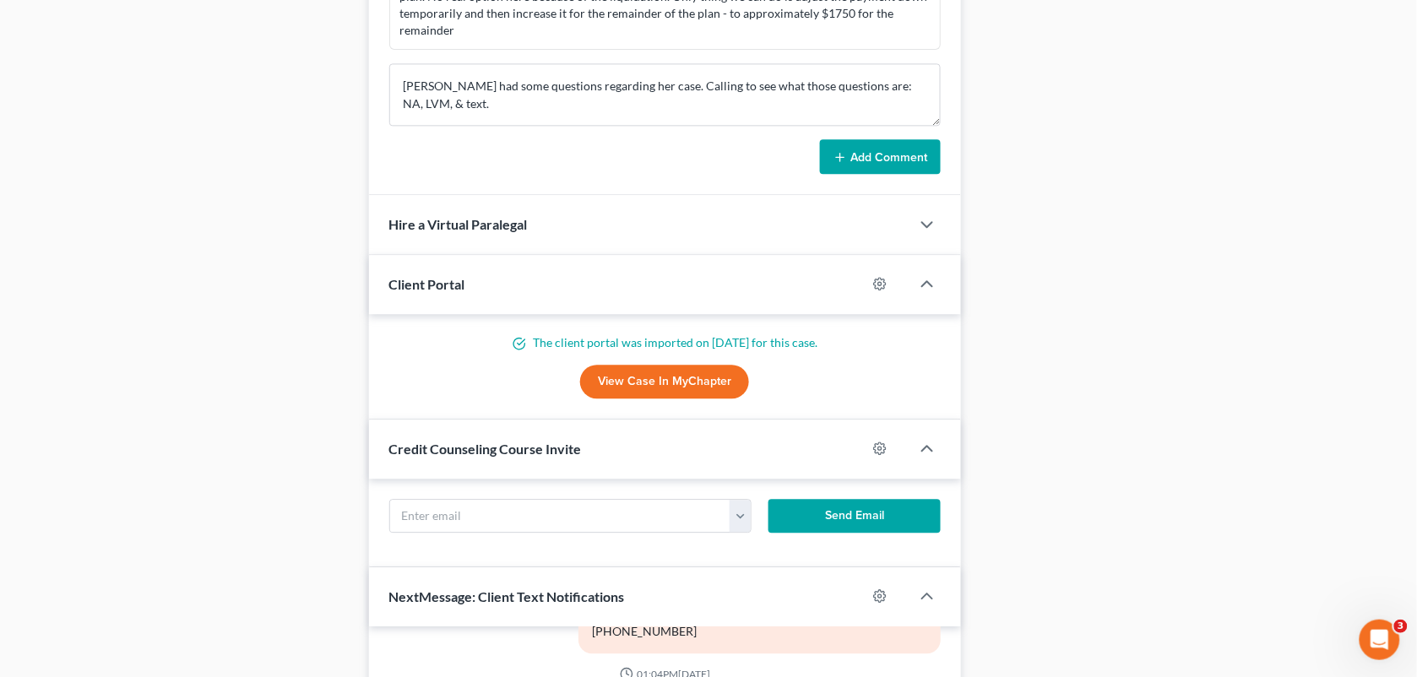
click at [897, 165] on button "Add Comment" at bounding box center [880, 156] width 121 height 35
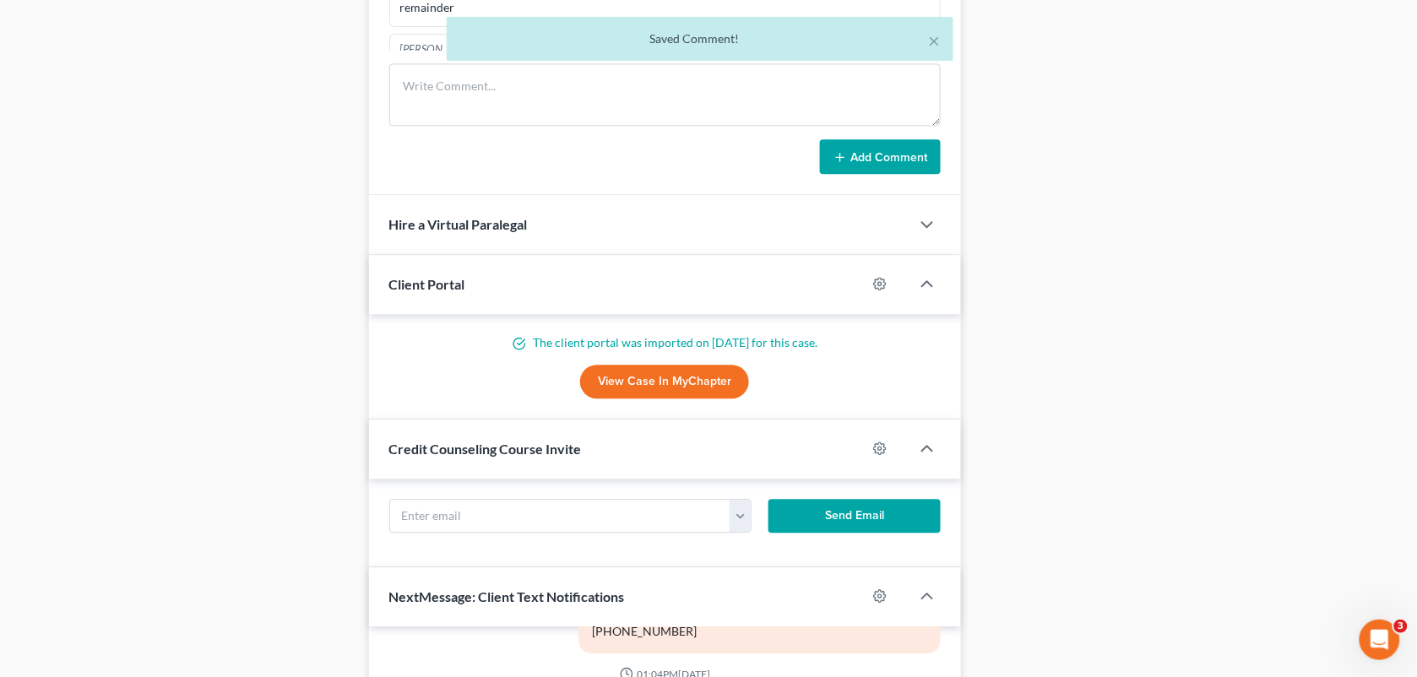
scroll to position [7393, 0]
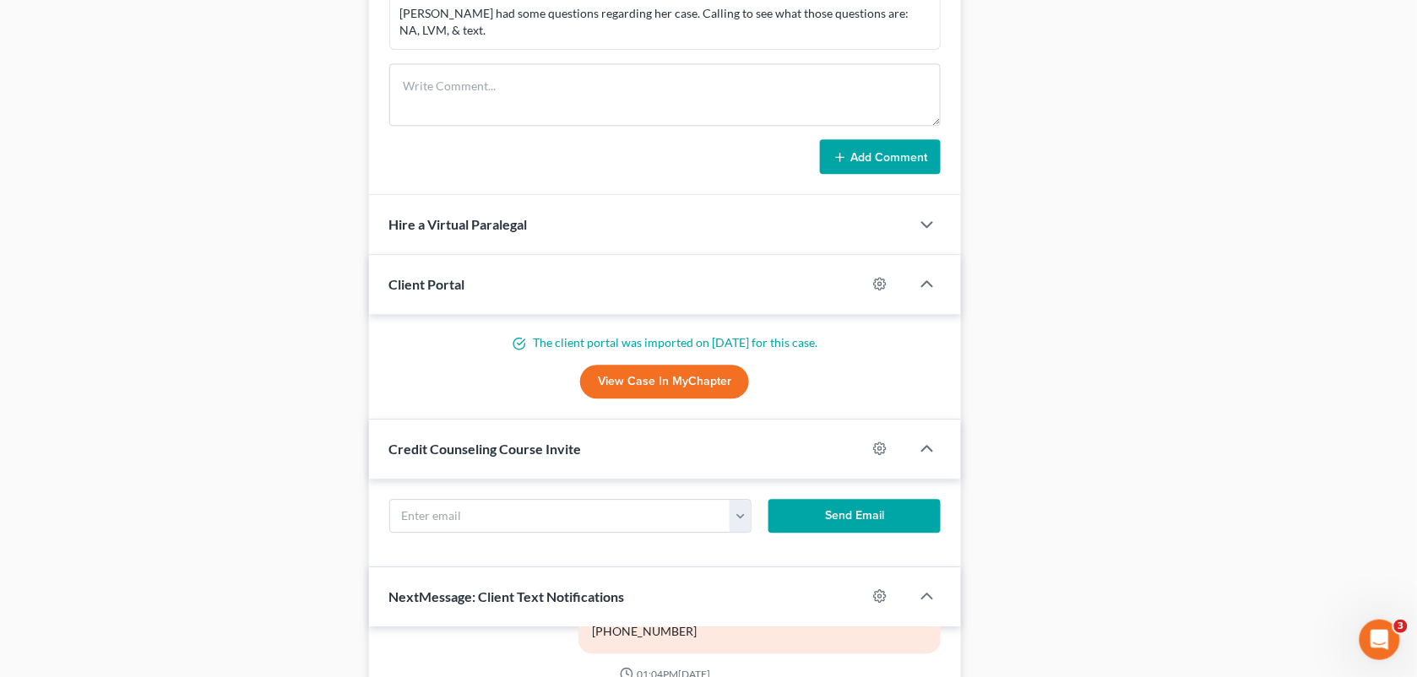
click at [508, 158] on div "Add Comment" at bounding box center [665, 156] width 552 height 35
click at [689, 31] on div "[PERSON_NAME] had some questions regarding her case. Calling to see what those …" at bounding box center [665, 22] width 530 height 34
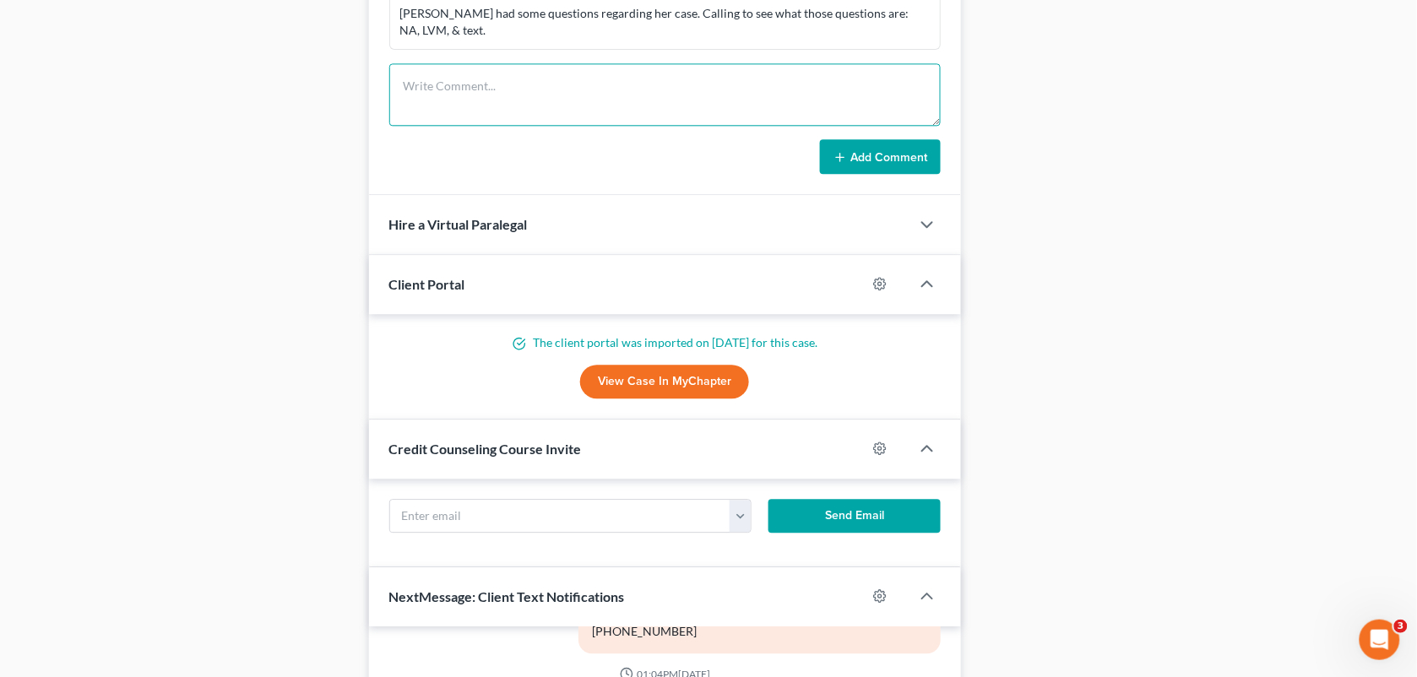
click at [601, 86] on textarea at bounding box center [665, 94] width 552 height 63
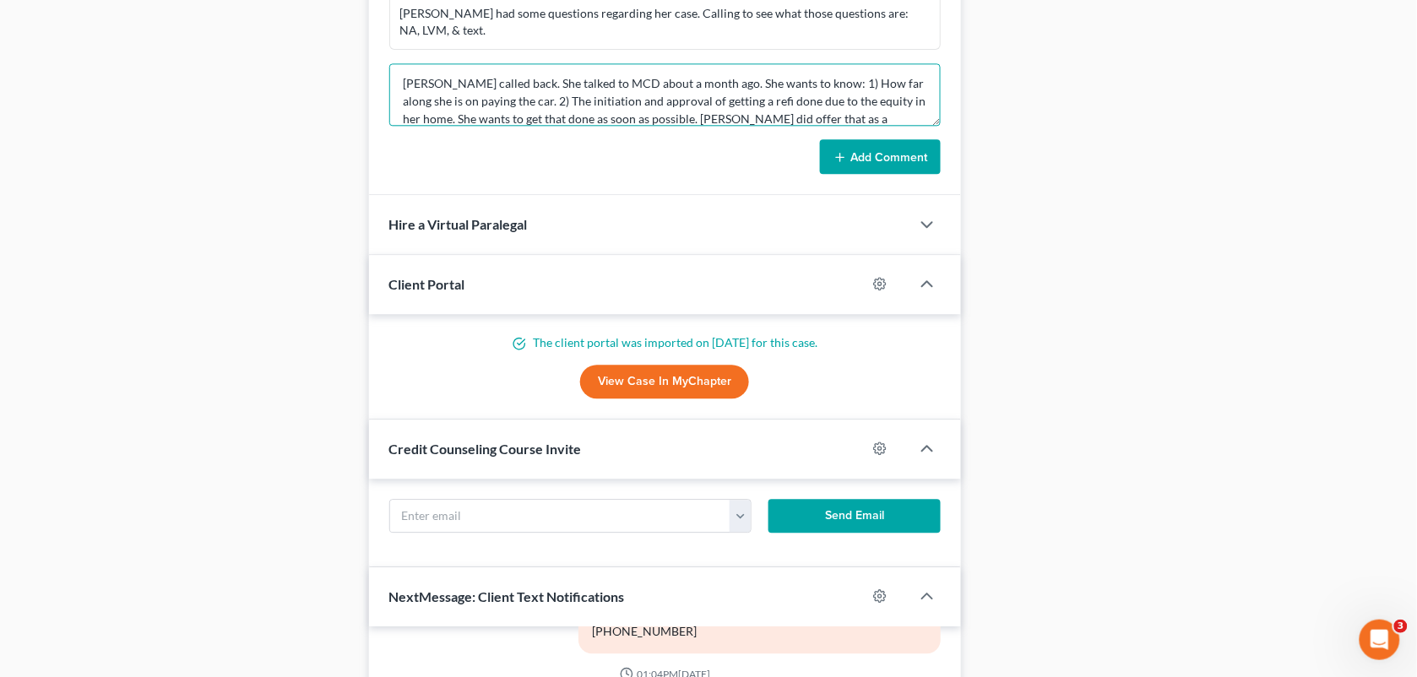
scroll to position [19, 0]
type textarea "[PERSON_NAME] called back. She talked to MCD about a month ago. She wants to kn…"
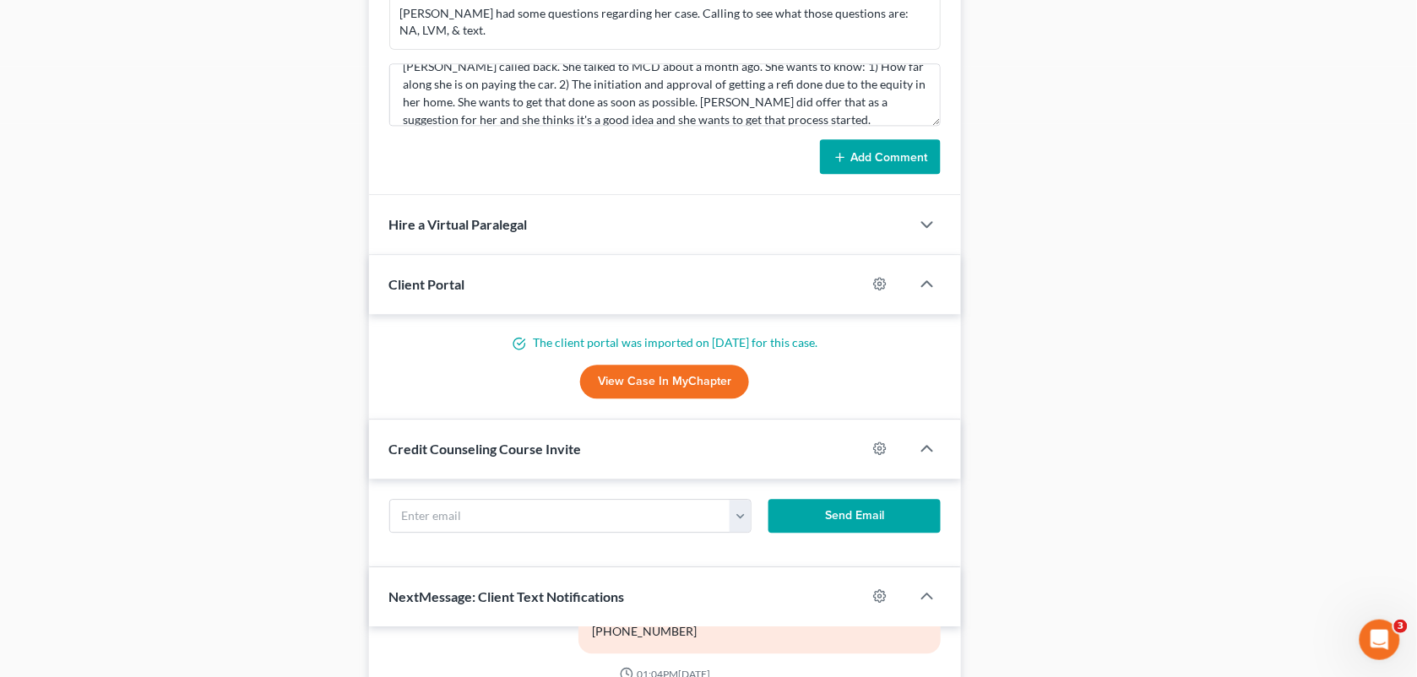
click at [906, 153] on button "Add Comment" at bounding box center [880, 156] width 121 height 35
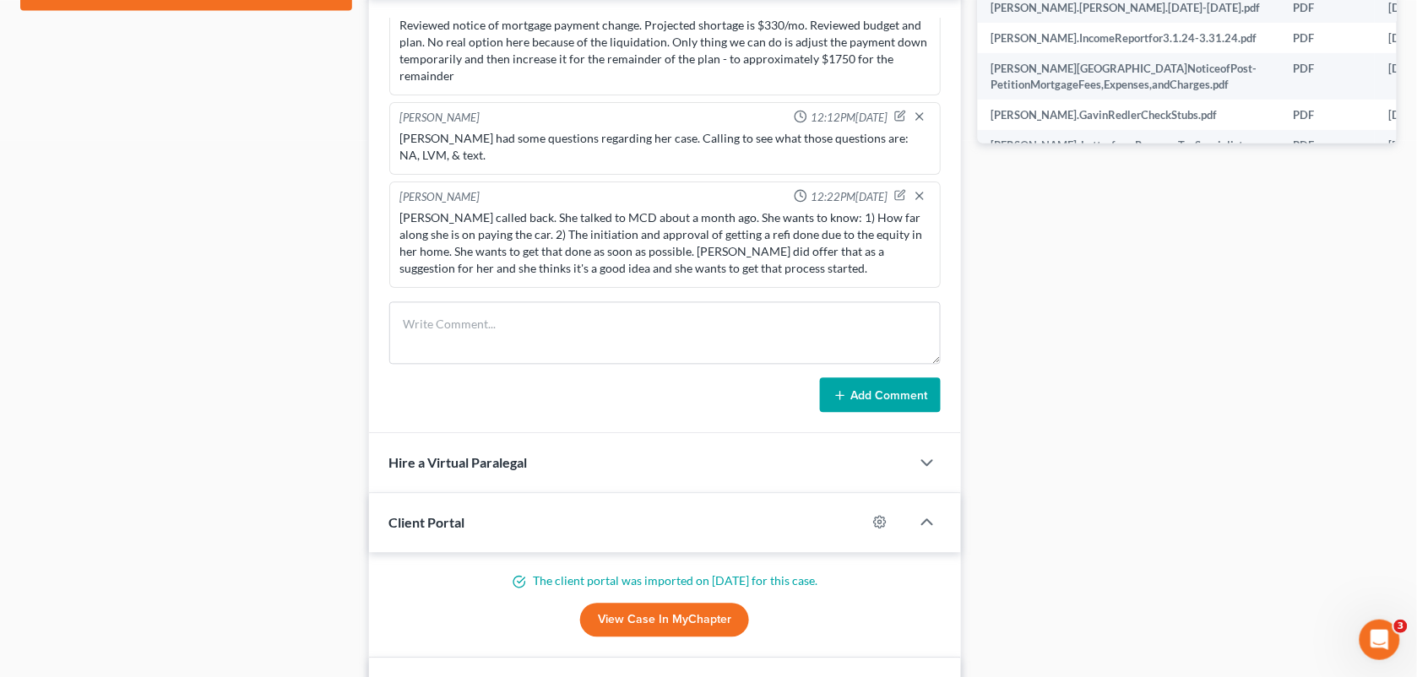
scroll to position [838, 0]
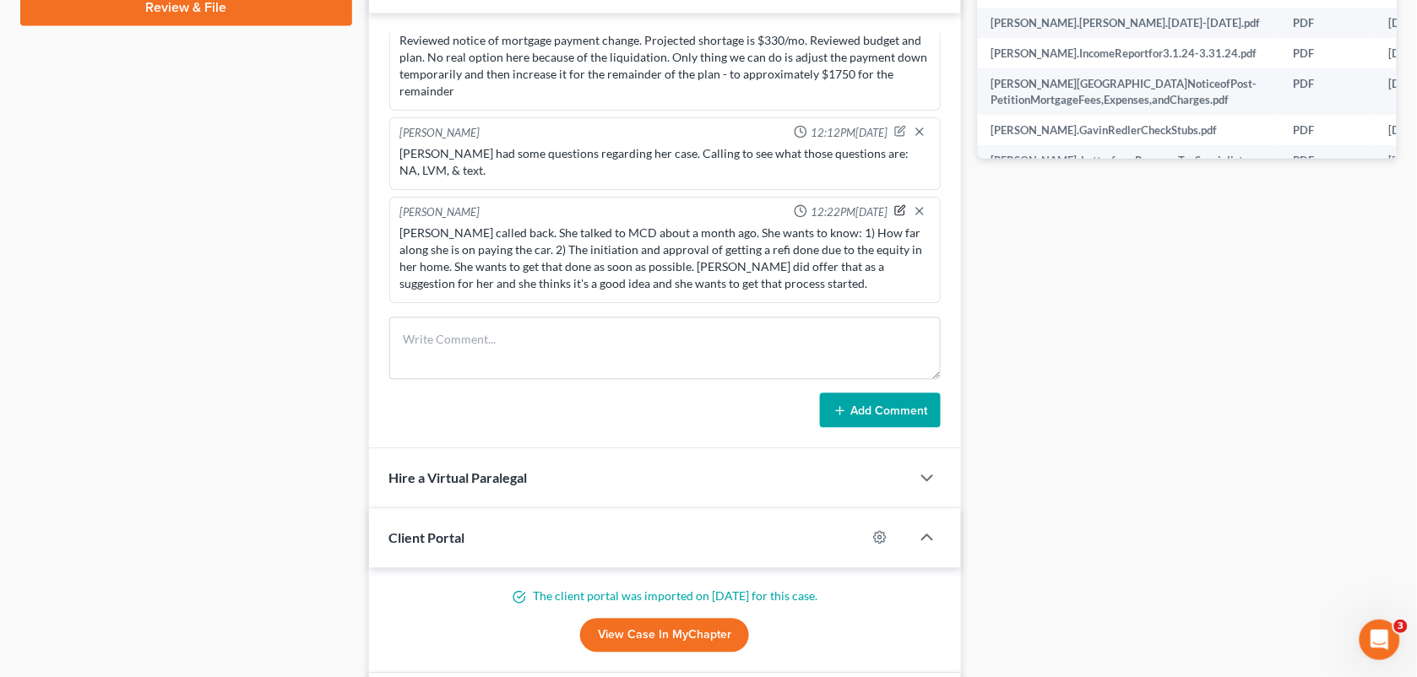
click at [896, 212] on icon "button" at bounding box center [900, 212] width 9 height 9
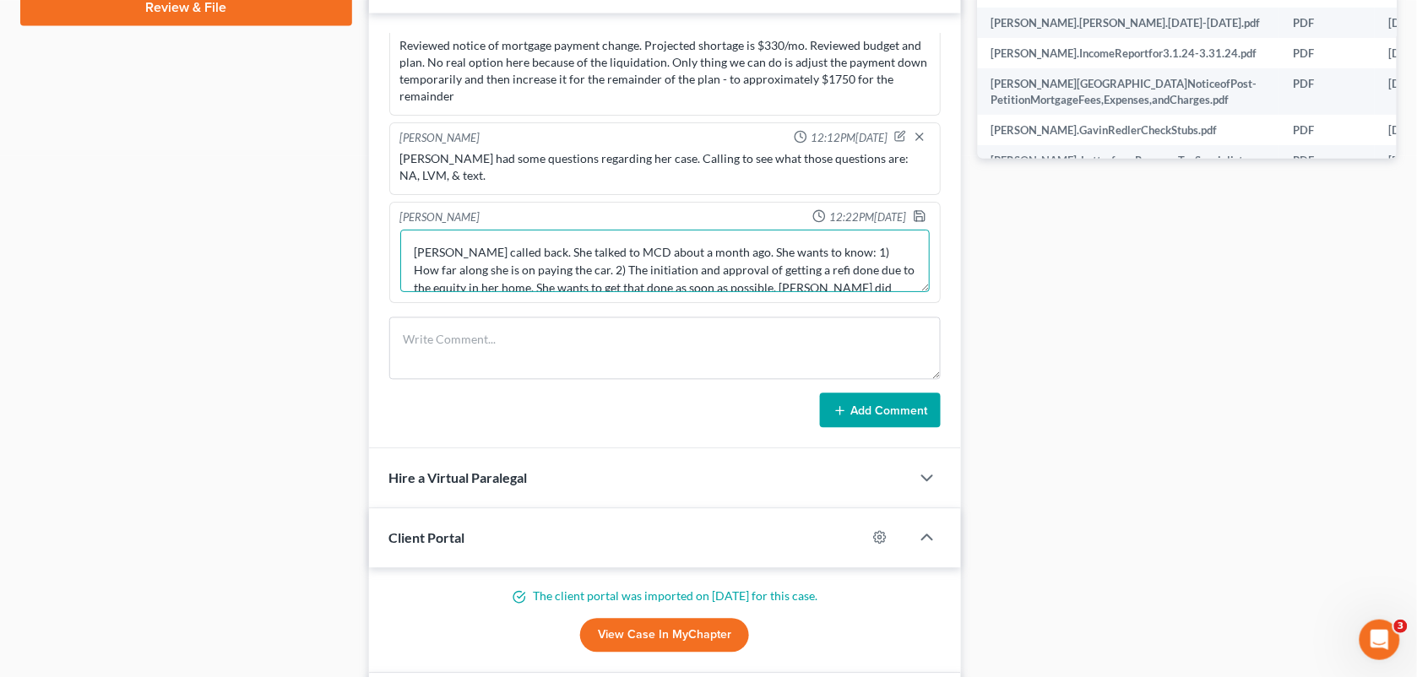
scroll to position [35, 0]
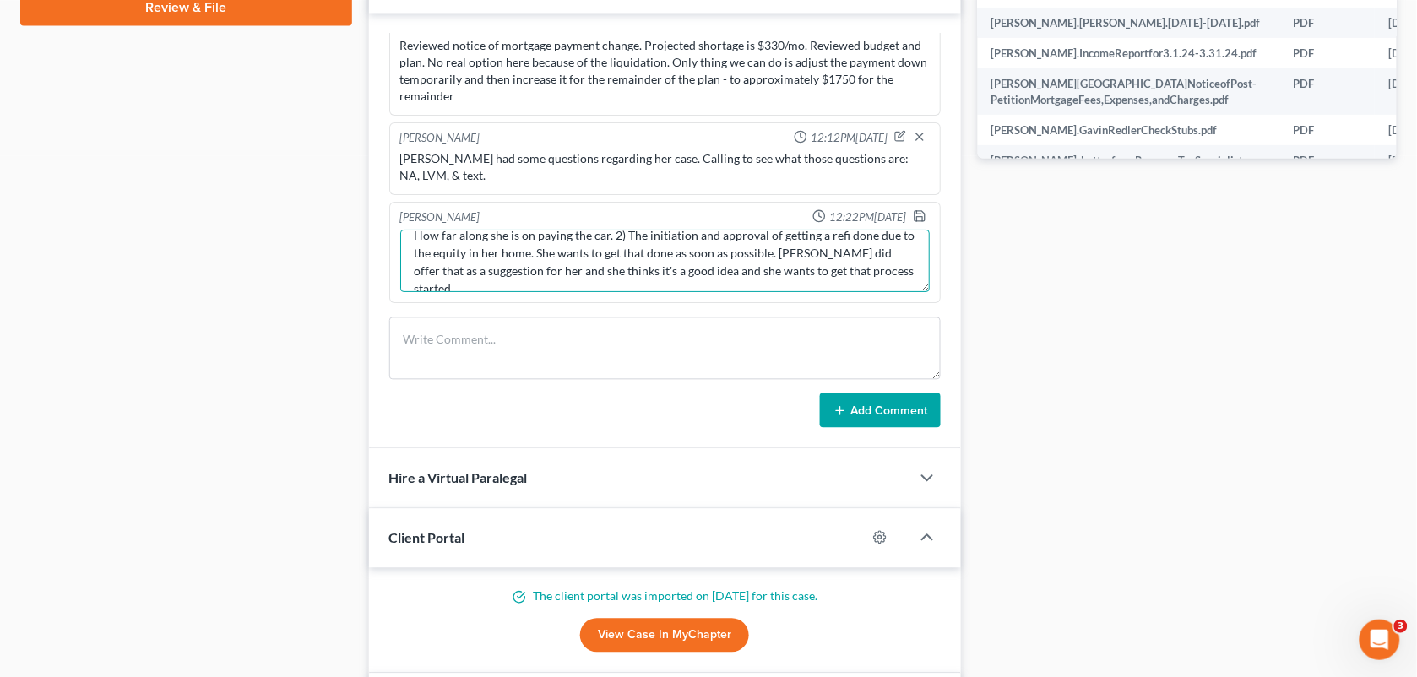
click at [883, 280] on textarea "[PERSON_NAME] called back. She talked to MCD about a month ago. She wants to kn…" at bounding box center [665, 262] width 530 height 63
type textarea "[PERSON_NAME] called back. She talked to MCD about a month ago. She wants to kn…"
click at [913, 217] on icon "button" at bounding box center [920, 217] width 14 height 14
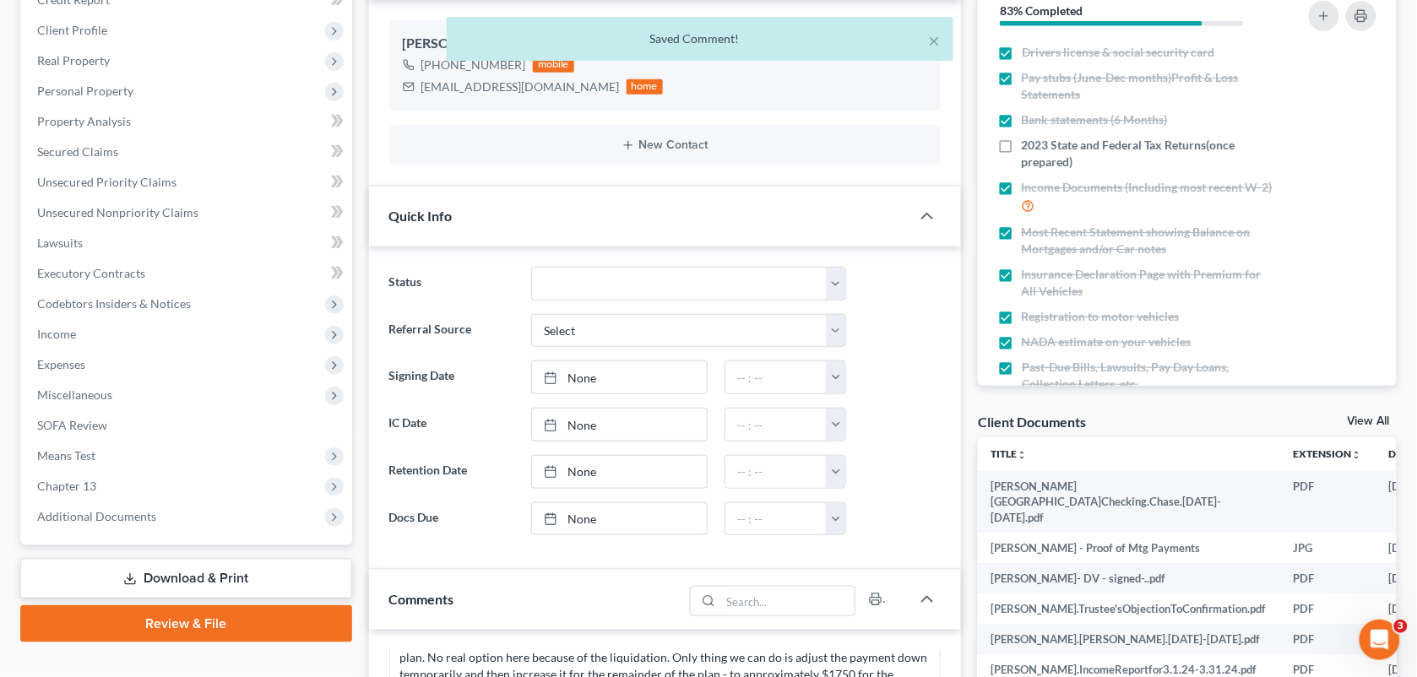
scroll to position [0, 0]
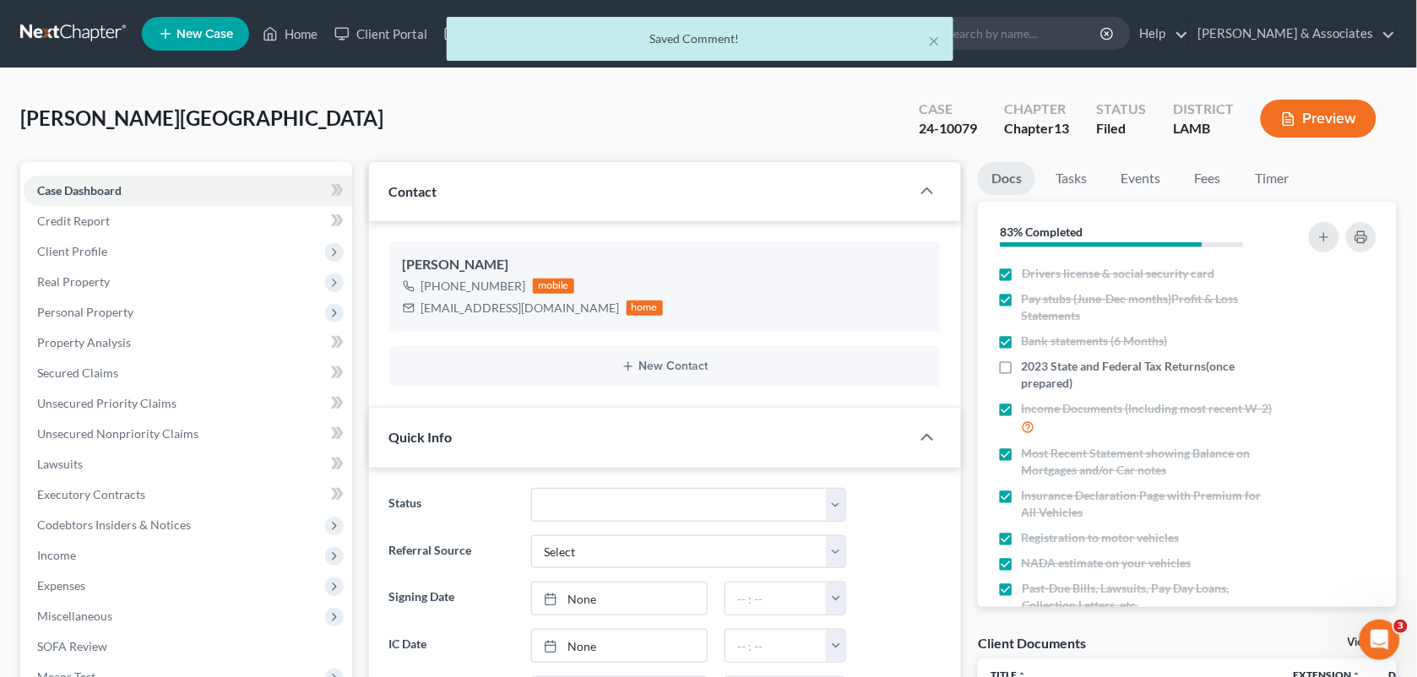
click at [298, 46] on div "× Saved Comment!" at bounding box center [700, 43] width 1417 height 52
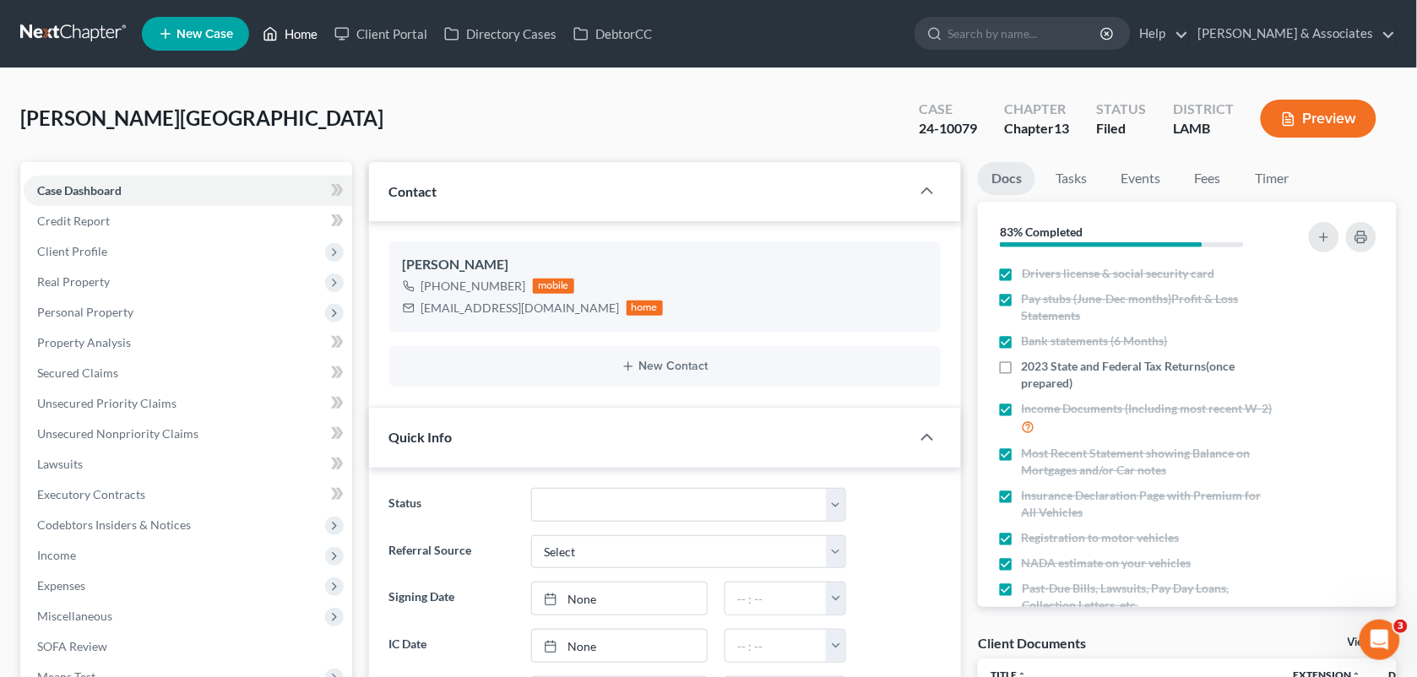
click at [289, 30] on link "Home" at bounding box center [290, 34] width 72 height 30
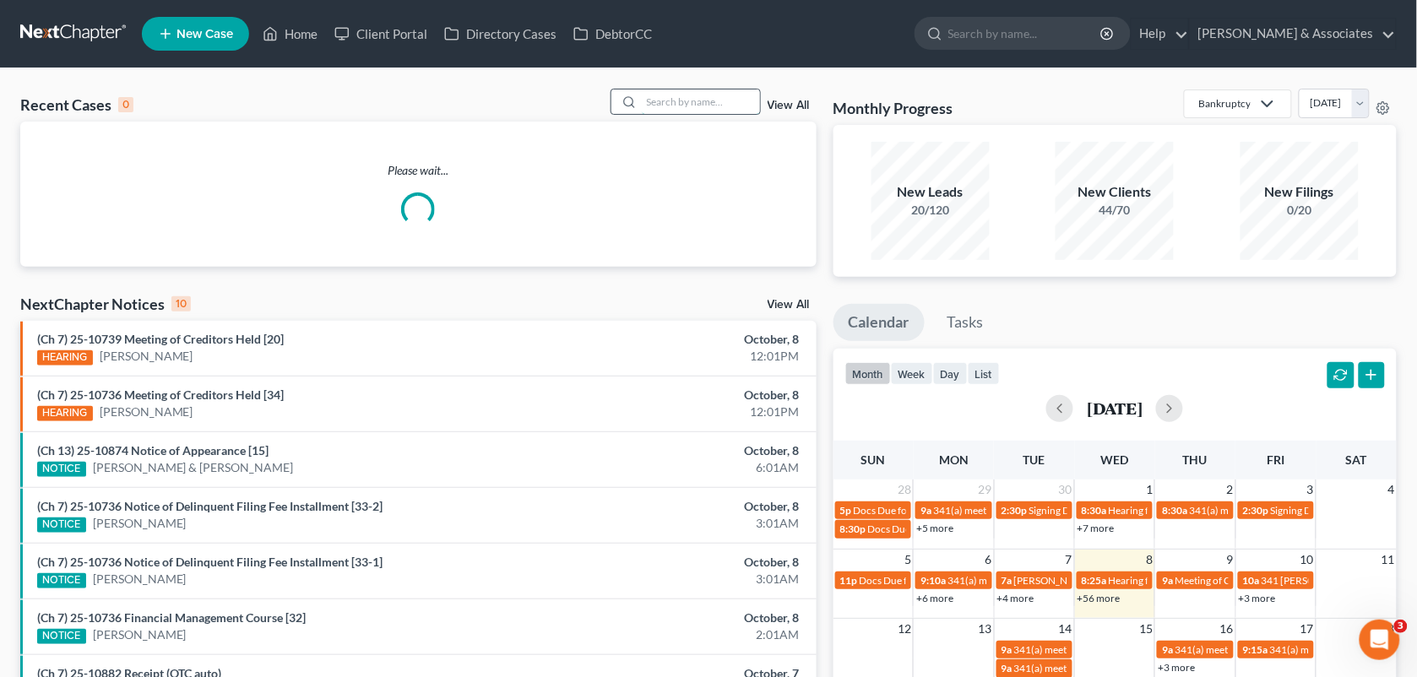
click at [680, 99] on input "search" at bounding box center [701, 102] width 118 height 24
type input "[PERSON_NAME]"
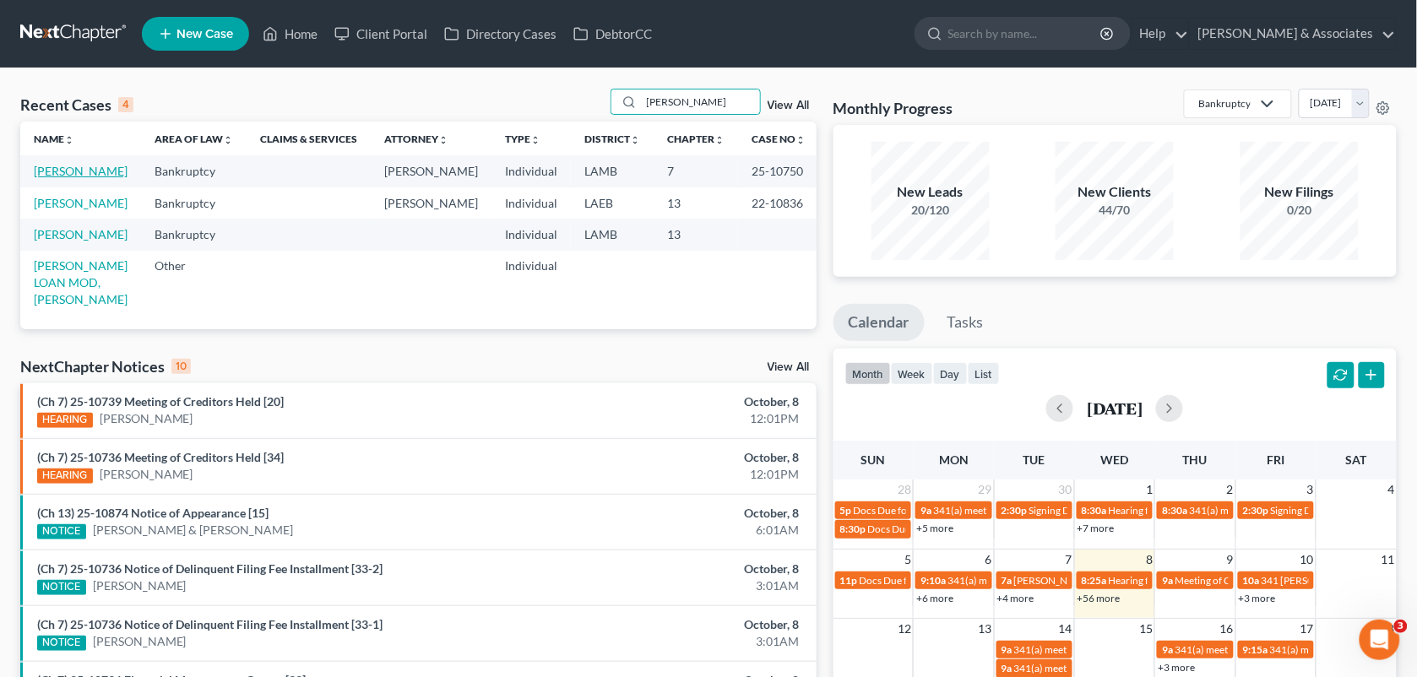
click at [97, 170] on link "[PERSON_NAME]" at bounding box center [81, 171] width 94 height 14
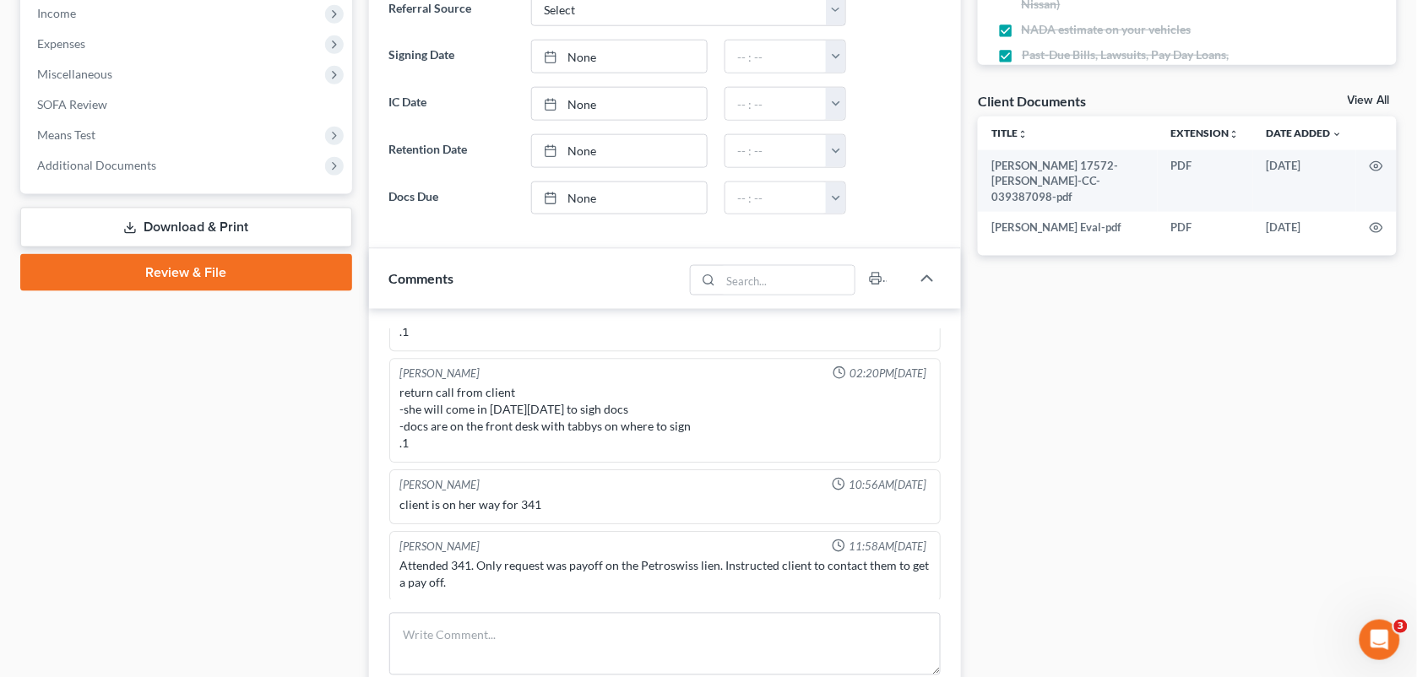
scroll to position [615, 0]
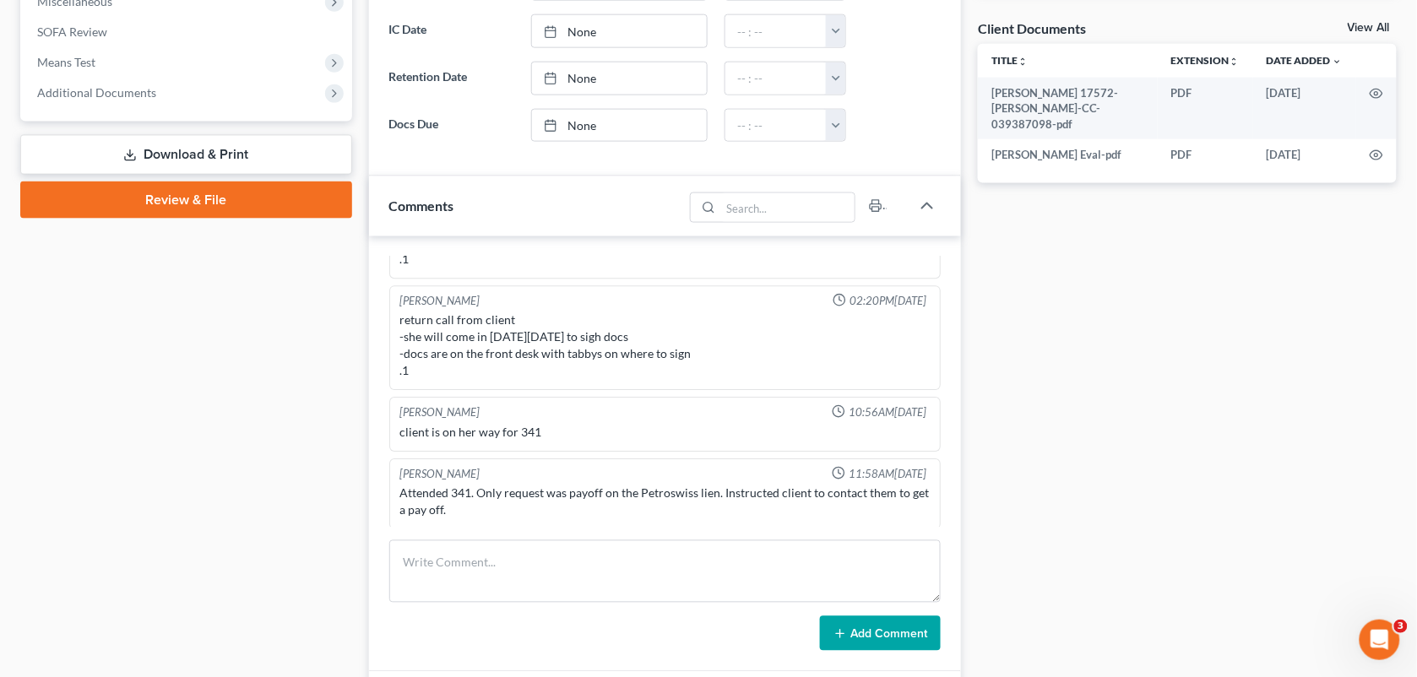
click at [732, 530] on div "[PERSON_NAME] 12:33PM[DATE] Did [PERSON_NAME] with [PERSON_NAME], Lots of [PERS…" at bounding box center [665, 455] width 593 height 437
click at [690, 564] on textarea at bounding box center [665, 572] width 552 height 63
click at [614, 579] on textarea at bounding box center [665, 572] width 552 height 63
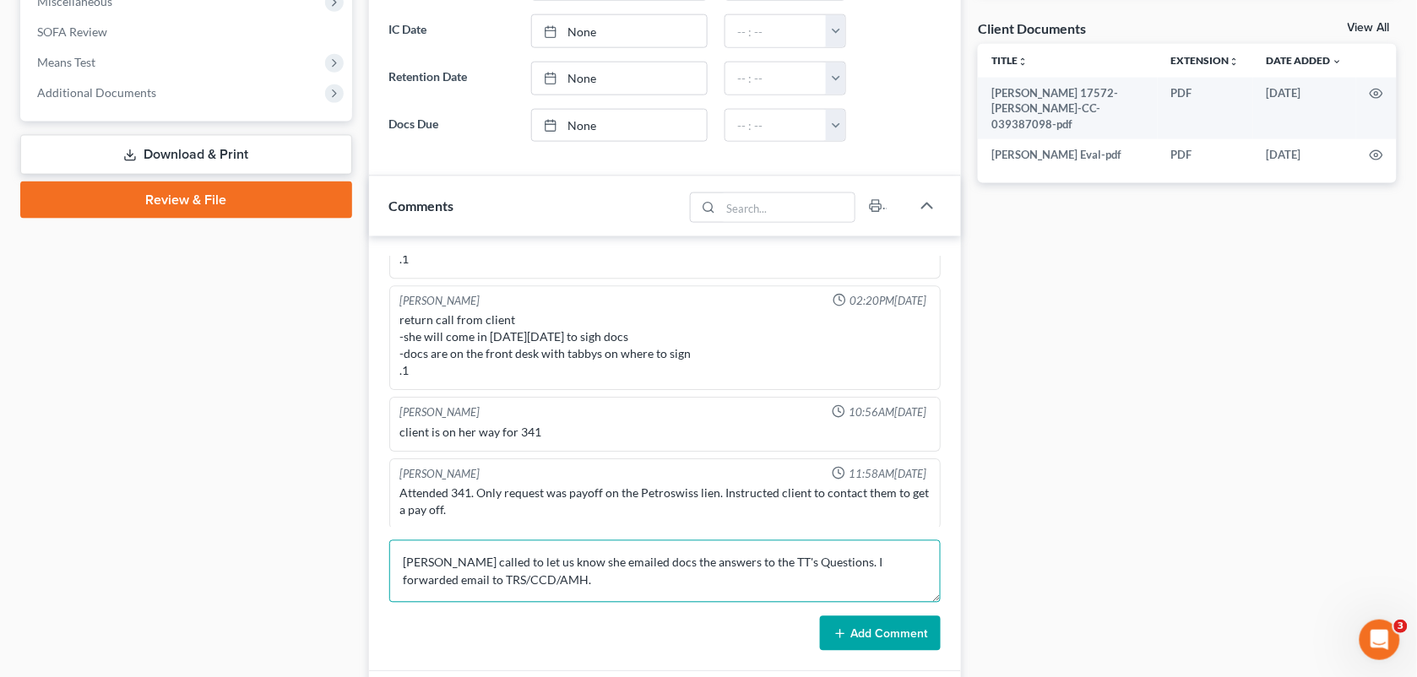
type textarea "[PERSON_NAME] called to let us know she emailed docs the answers to the TT's Qu…"
click at [849, 632] on button "Add Comment" at bounding box center [880, 634] width 121 height 35
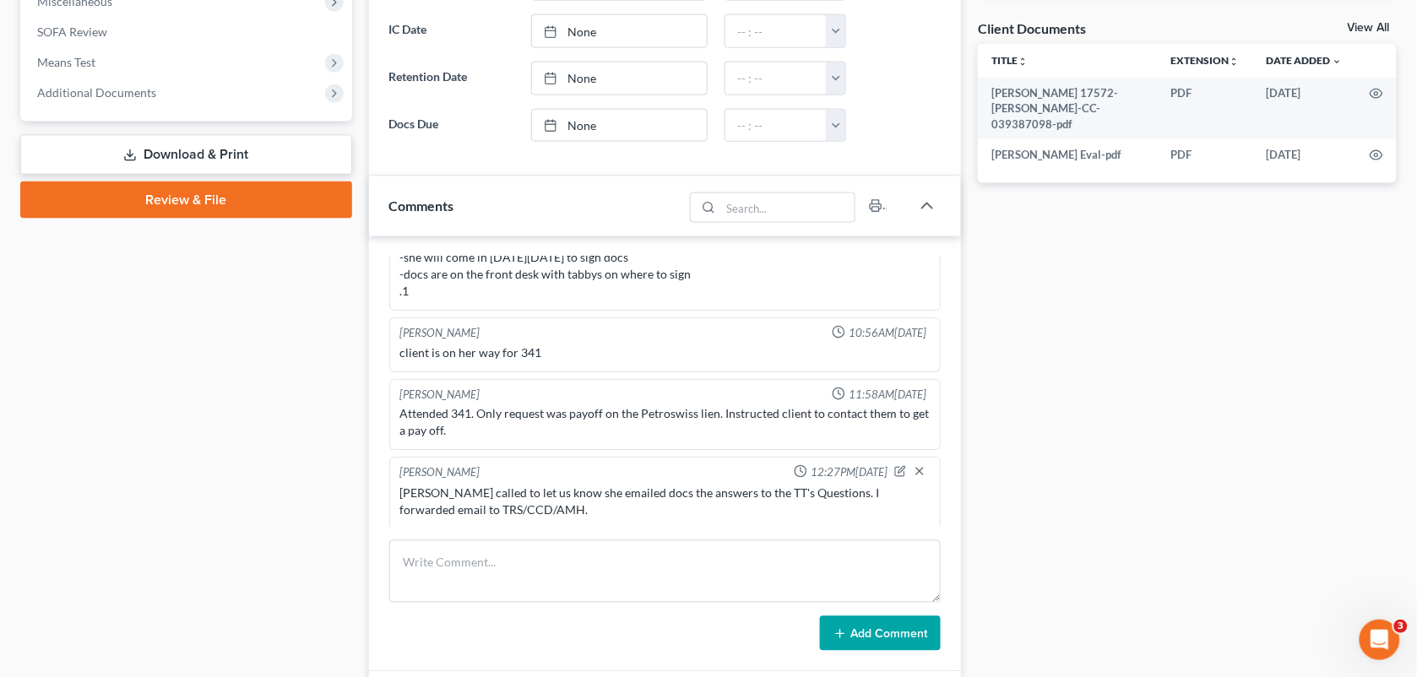
scroll to position [0, 0]
